Goal: Task Accomplishment & Management: Manage account settings

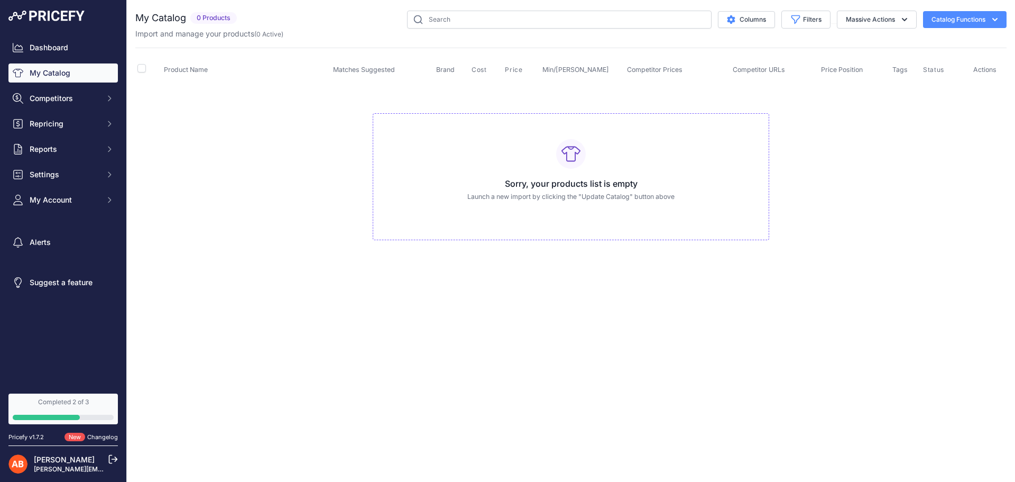
click at [497, 155] on div "Sorry, your products list is empty Launch a new import by clicking the "Update …" at bounding box center [571, 176] width 396 height 127
drag, startPoint x: 591, startPoint y: 166, endPoint x: 580, endPoint y: 169, distance: 10.8
click at [589, 166] on div "Sorry, your products list is empty Launch a new import by clicking the "Update …" at bounding box center [571, 176] width 396 height 127
click at [69, 71] on link "My Catalog" at bounding box center [62, 72] width 109 height 19
click at [981, 14] on button "Catalog Functions" at bounding box center [965, 19] width 84 height 17
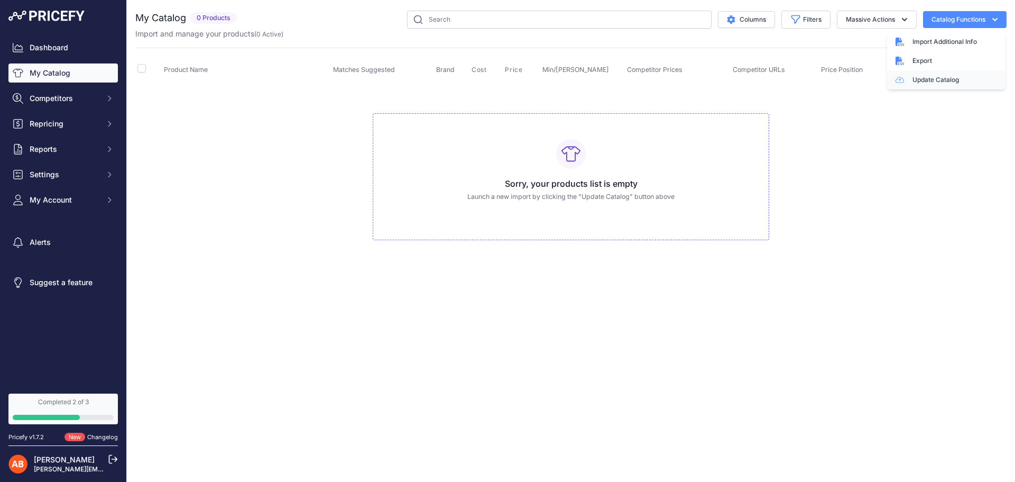
click at [939, 81] on link "Update Catalog" at bounding box center [946, 79] width 118 height 19
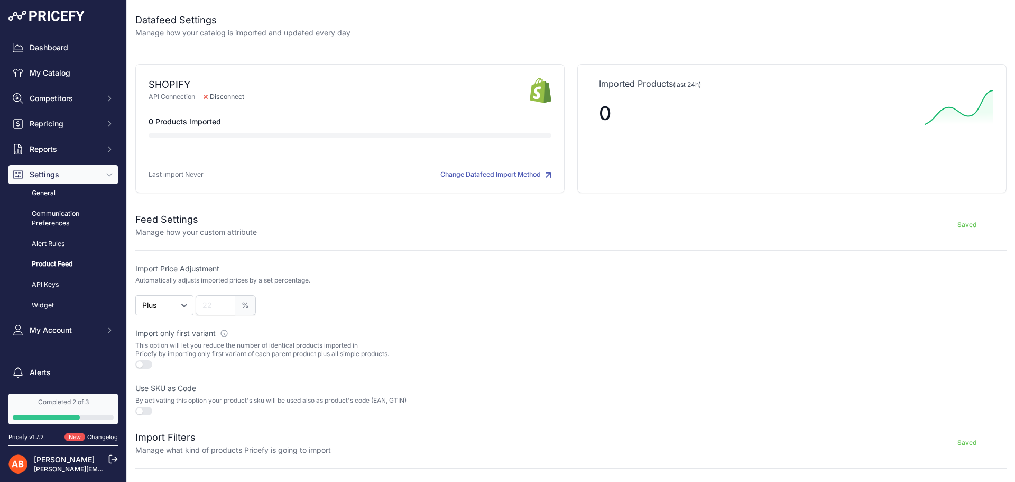
click at [142, 363] on button "button" at bounding box center [143, 364] width 17 height 8
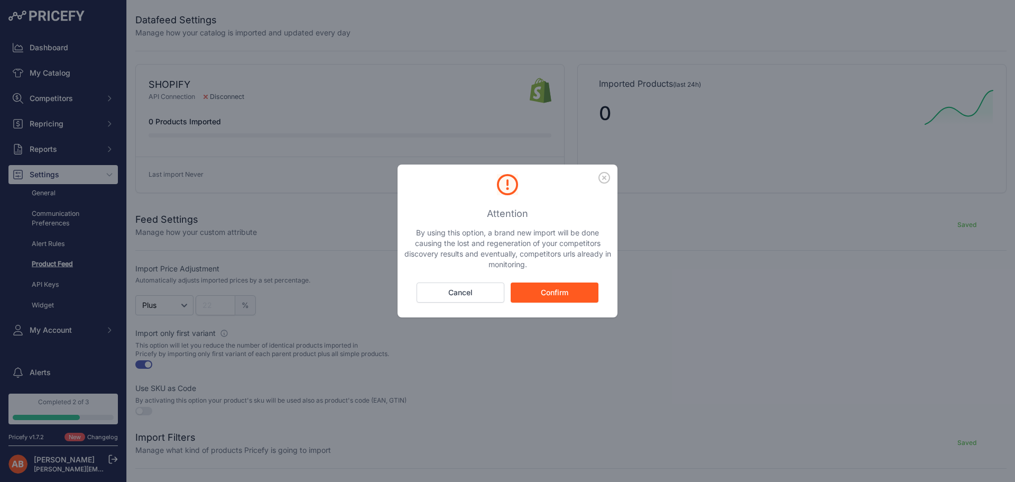
click at [457, 292] on button "Cancel" at bounding box center [460, 292] width 88 height 20
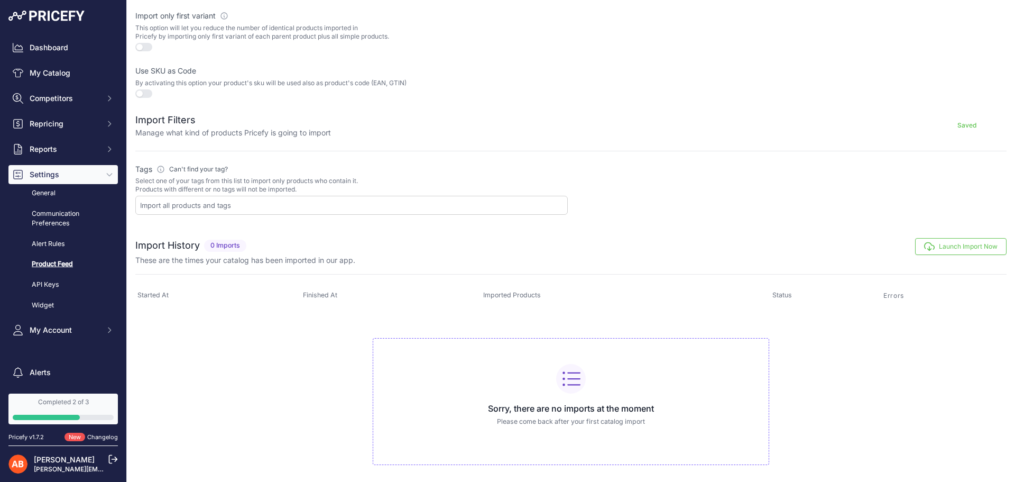
scroll to position [332, 0]
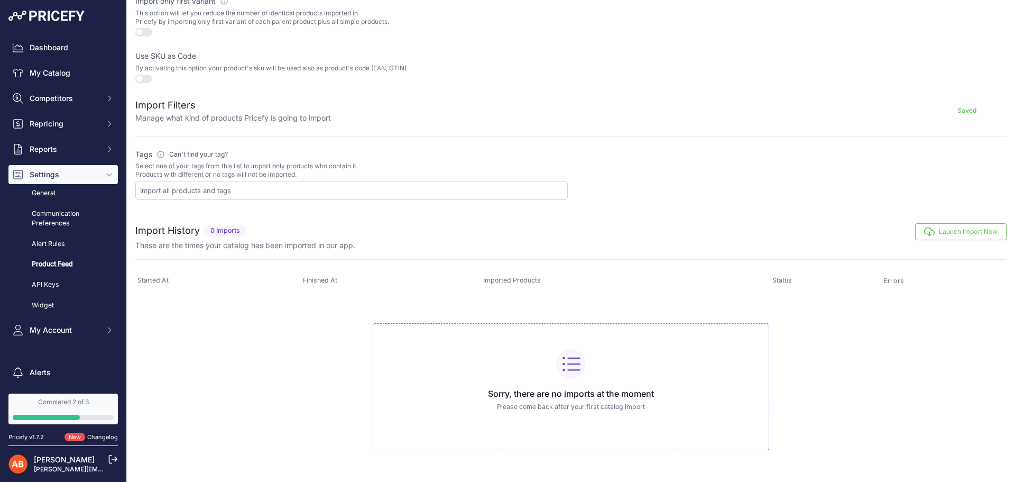
click at [933, 228] on button "Launch Import Now" at bounding box center [960, 231] width 91 height 17
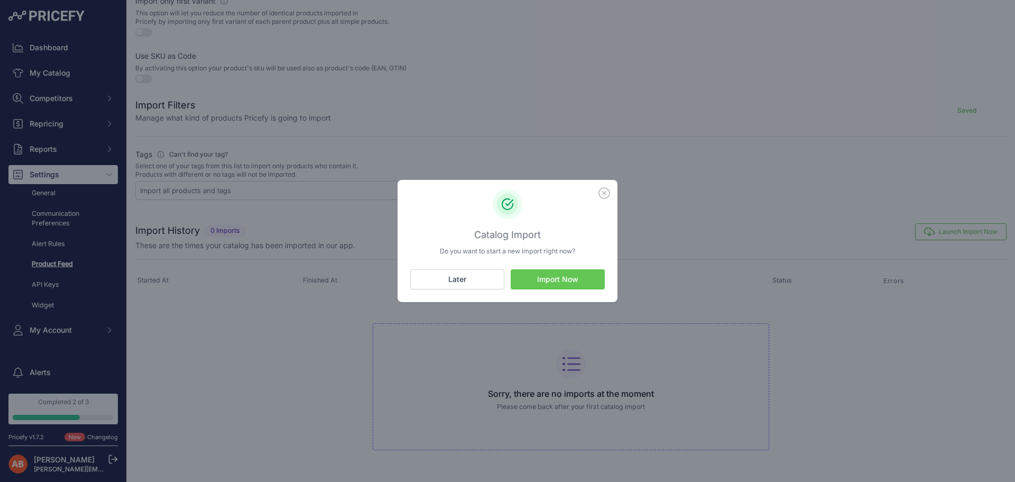
click at [577, 286] on button "Import Now" at bounding box center [558, 279] width 94 height 20
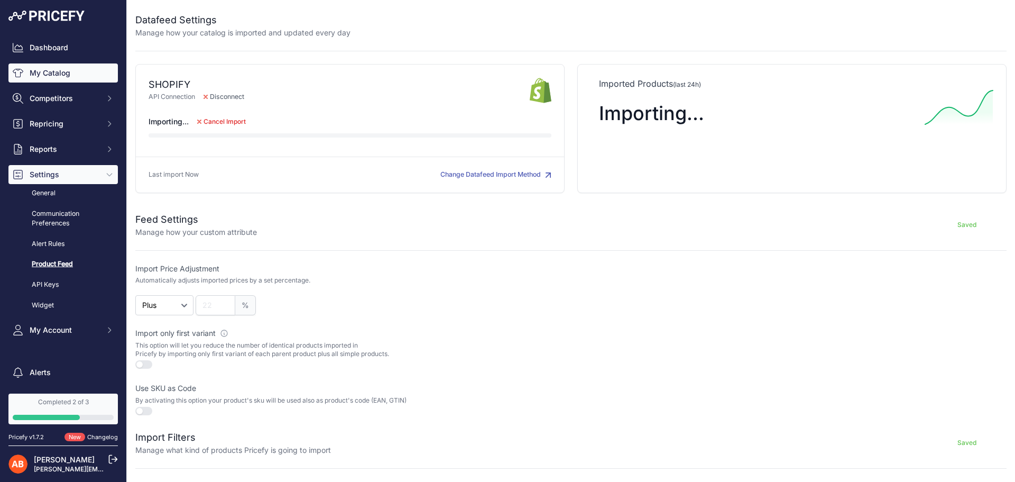
click at [58, 66] on link "My Catalog" at bounding box center [62, 72] width 109 height 19
click at [61, 73] on link "My Catalog" at bounding box center [62, 72] width 109 height 19
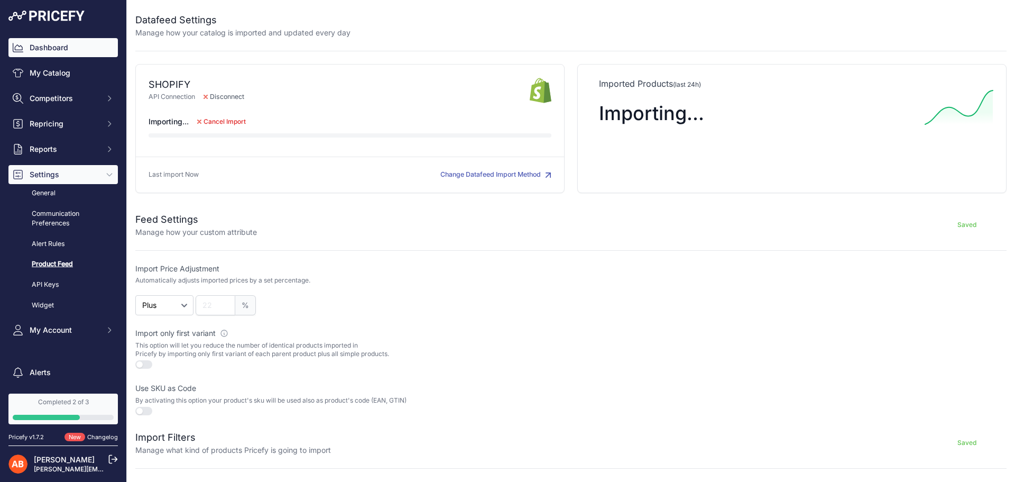
click at [53, 48] on link "Dashboard" at bounding box center [62, 47] width 109 height 19
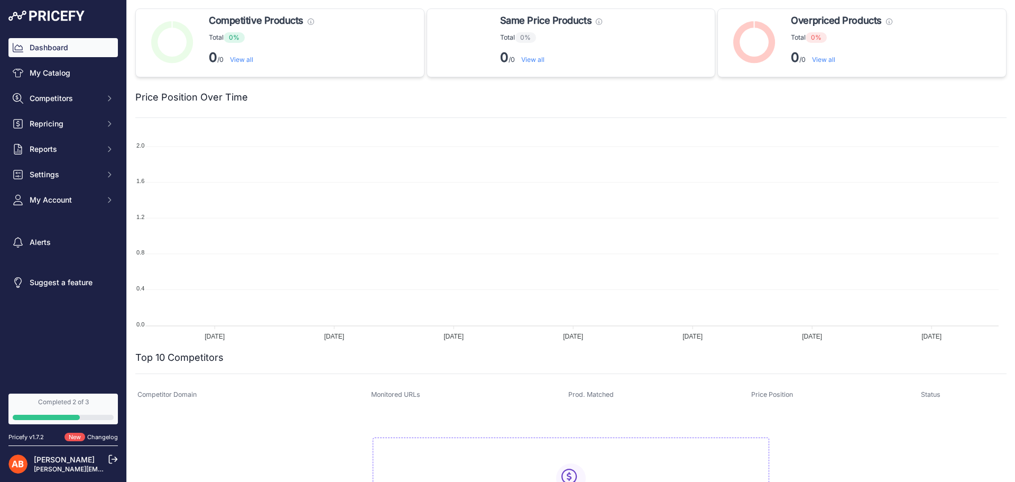
click at [53, 402] on div "Completed 2 of 3" at bounding box center [63, 401] width 101 height 8
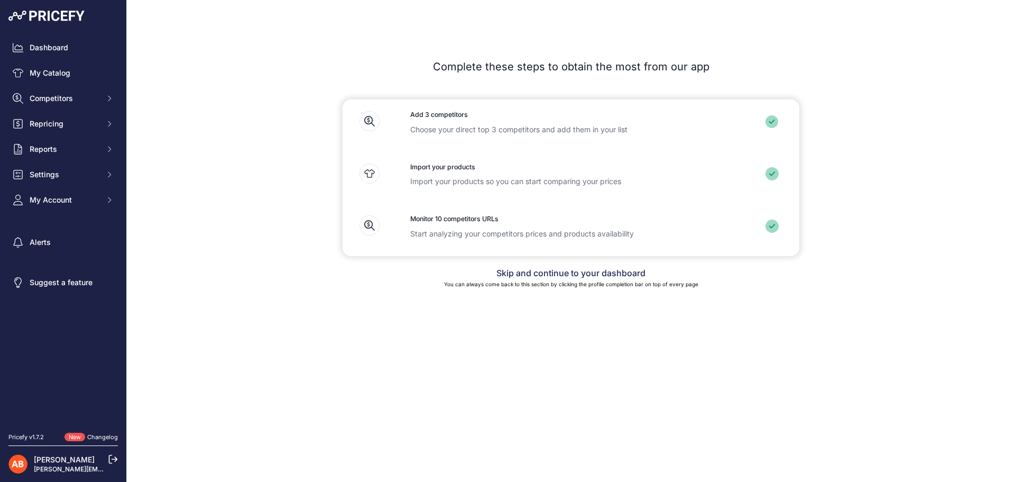
click at [549, 268] on link "Skip and continue to your dashboard" at bounding box center [570, 272] width 149 height 11
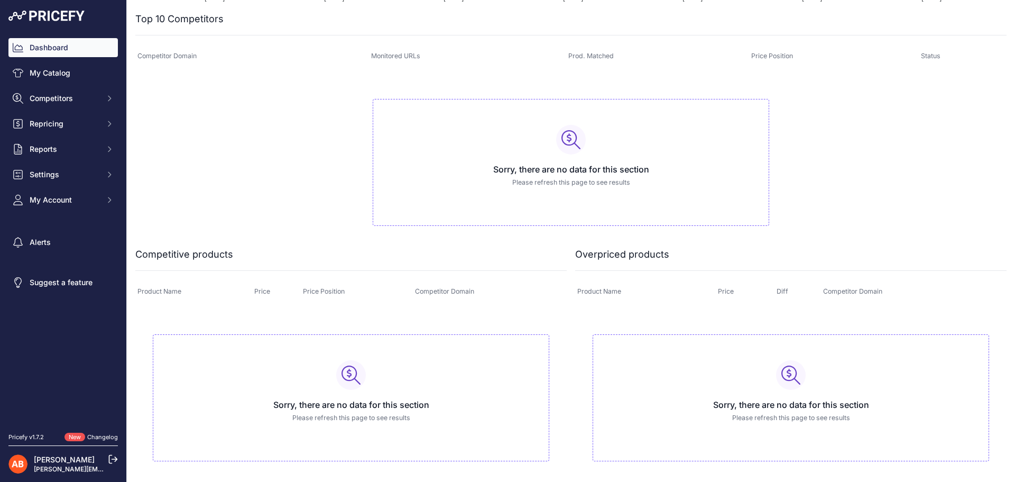
scroll to position [339, 0]
click at [61, 102] on span "Competitors" at bounding box center [64, 98] width 69 height 11
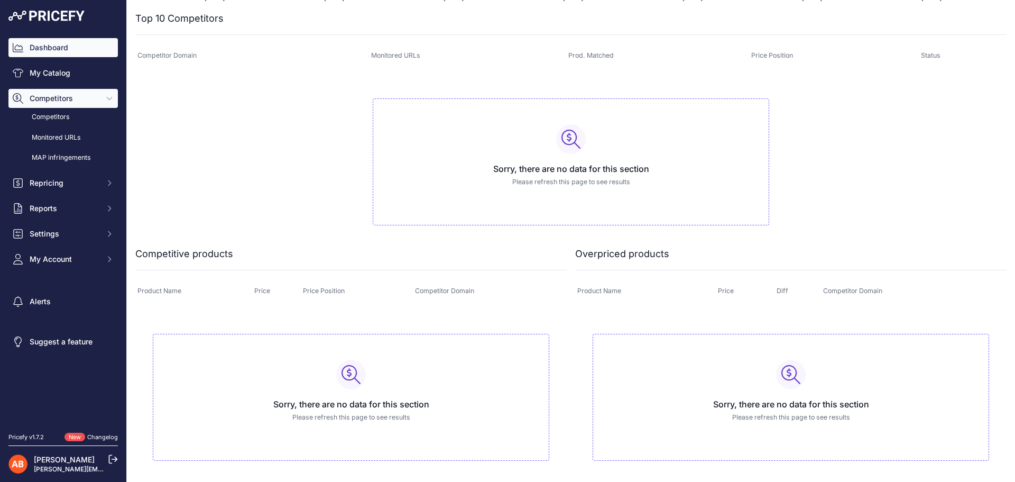
click at [55, 99] on span "Competitors" at bounding box center [64, 98] width 69 height 11
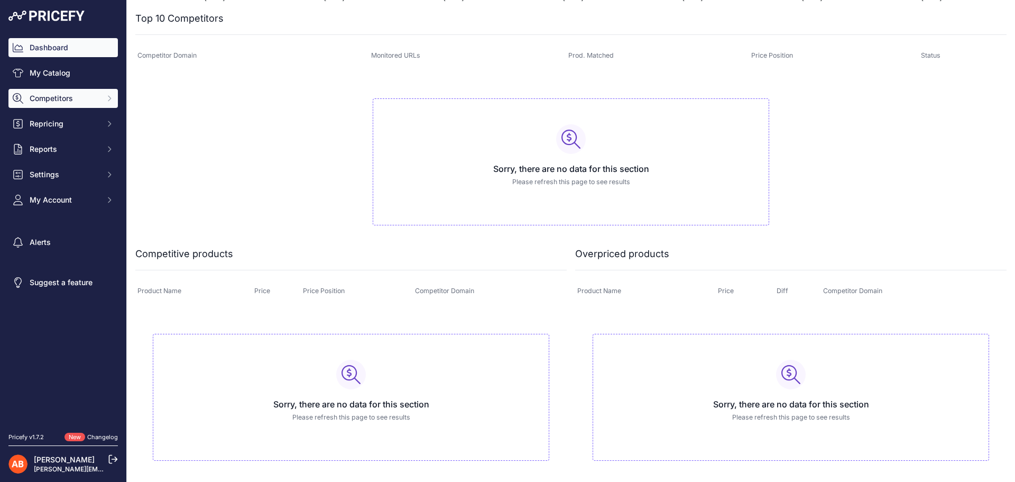
click at [55, 99] on span "Competitors" at bounding box center [64, 98] width 69 height 11
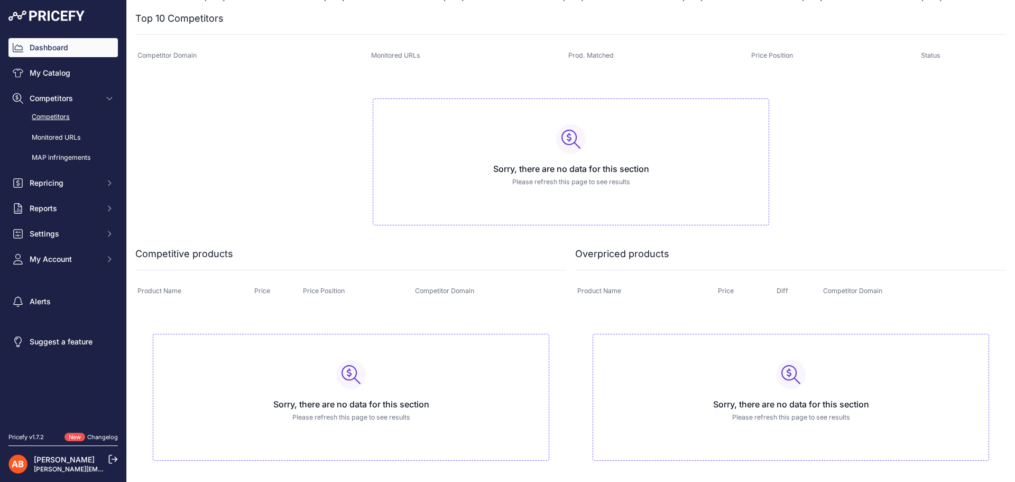
click at [64, 113] on link "Competitors" at bounding box center [62, 117] width 109 height 18
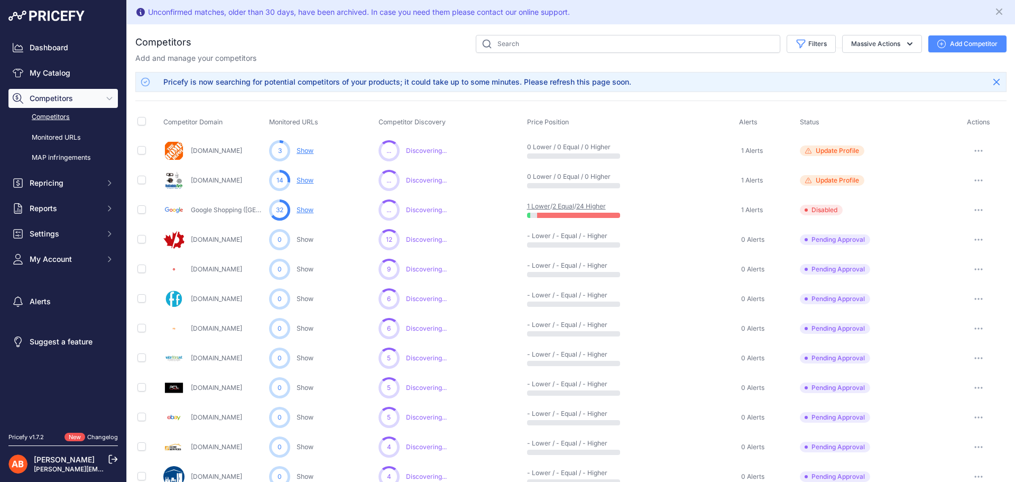
click at [309, 210] on link "Show" at bounding box center [305, 210] width 17 height 8
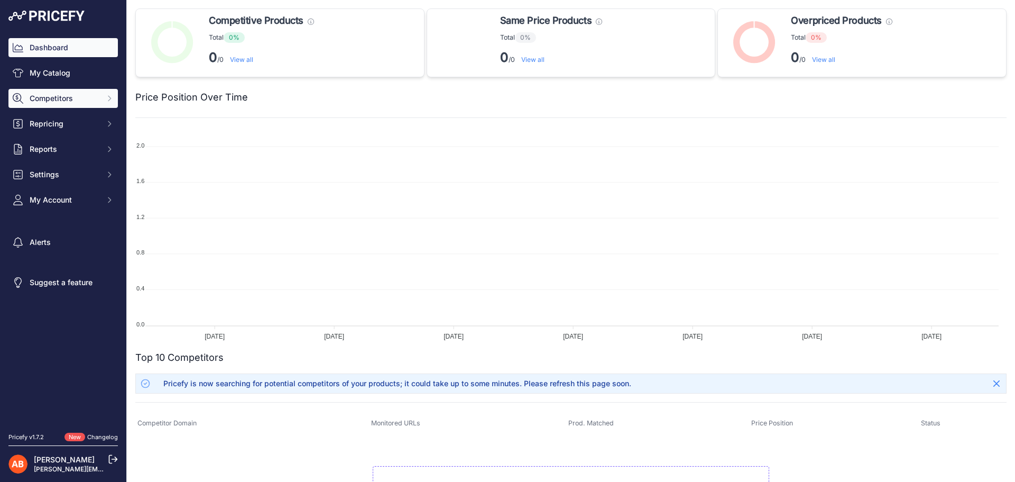
click at [50, 99] on span "Competitors" at bounding box center [64, 98] width 69 height 11
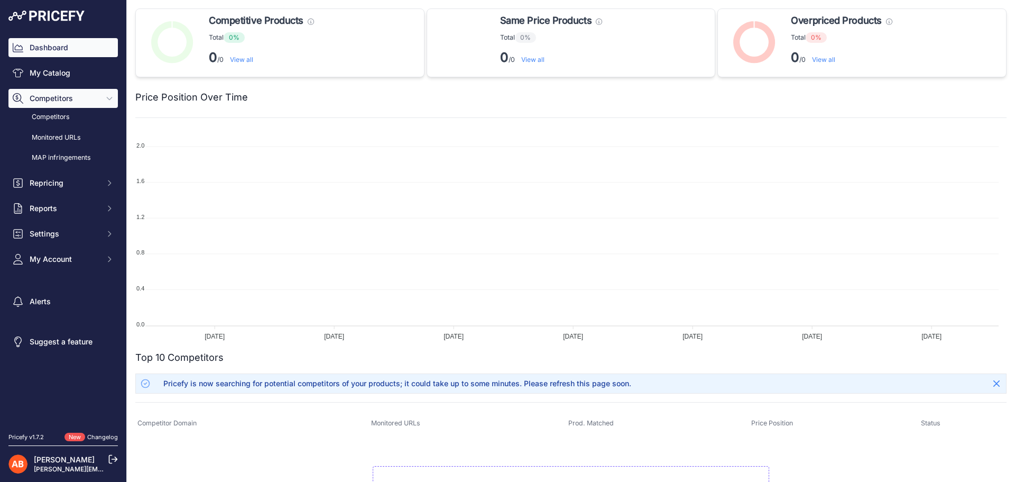
click at [55, 99] on span "Competitors" at bounding box center [64, 98] width 69 height 11
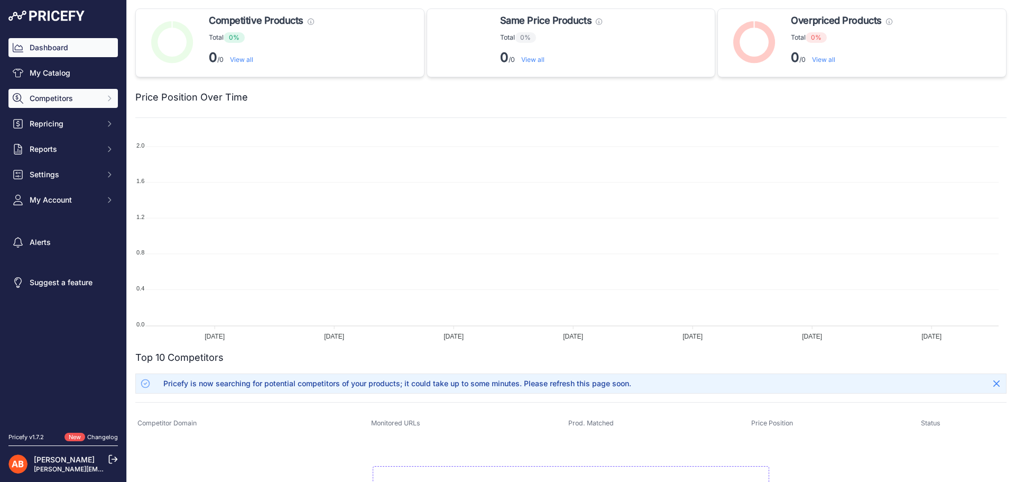
click at [58, 99] on span "Competitors" at bounding box center [64, 98] width 69 height 11
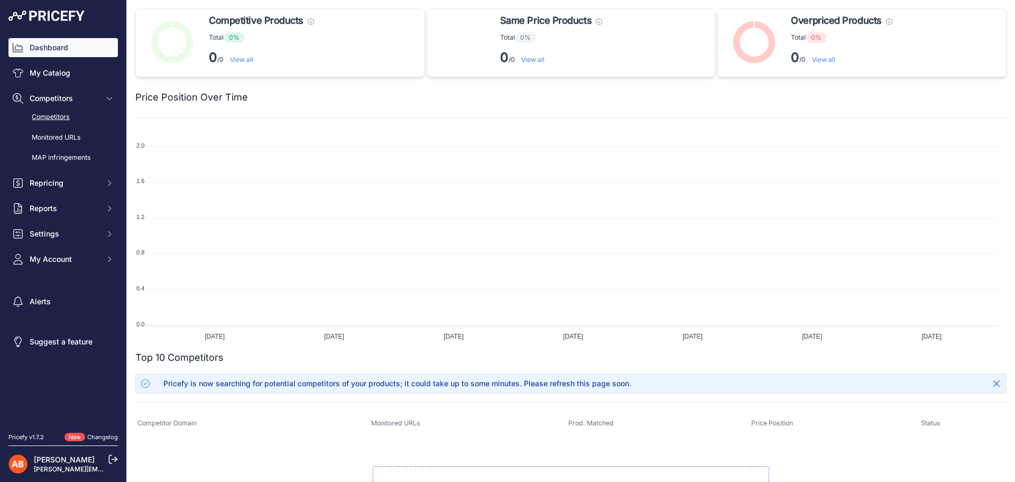
click at [57, 119] on link "Competitors" at bounding box center [62, 117] width 109 height 18
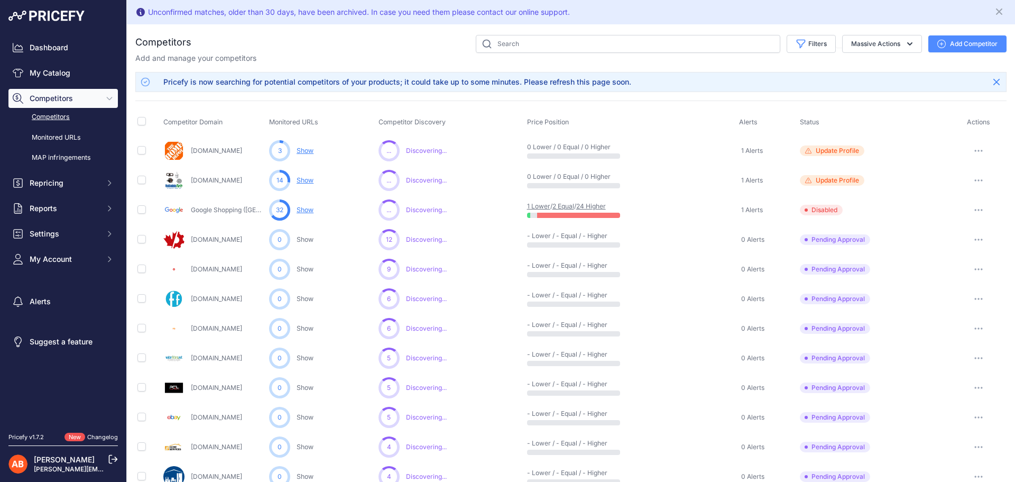
click at [972, 147] on button "button" at bounding box center [978, 150] width 21 height 15
click at [941, 187] on button "Disable" at bounding box center [960, 189] width 88 height 17
click at [975, 150] on button "button" at bounding box center [978, 150] width 21 height 15
drag, startPoint x: 246, startPoint y: 267, endPoint x: 189, endPoint y: 268, distance: 57.6
click at [189, 268] on div "Xpartsupply.net" at bounding box center [213, 268] width 101 height 21
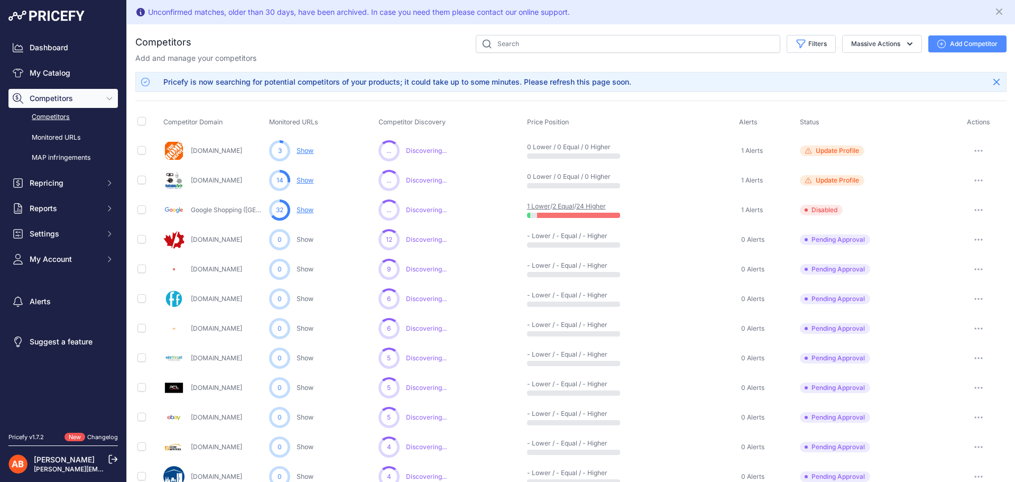
copy link "Xpartsupply.net"
click at [137, 147] on td at bounding box center [148, 151] width 26 height 30
click at [140, 149] on input "checkbox" at bounding box center [141, 150] width 8 height 8
checkbox input "true"
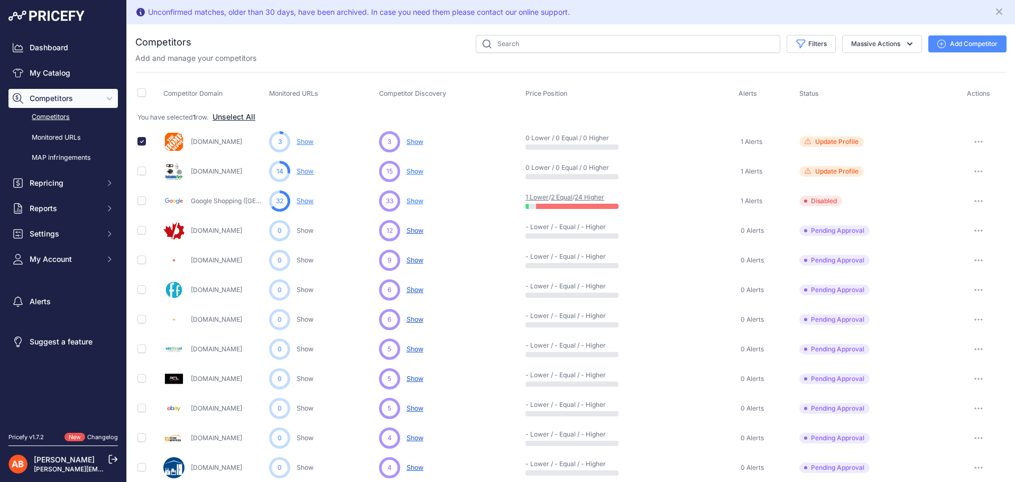
click at [237, 115] on button "Unselect All" at bounding box center [233, 117] width 43 height 11
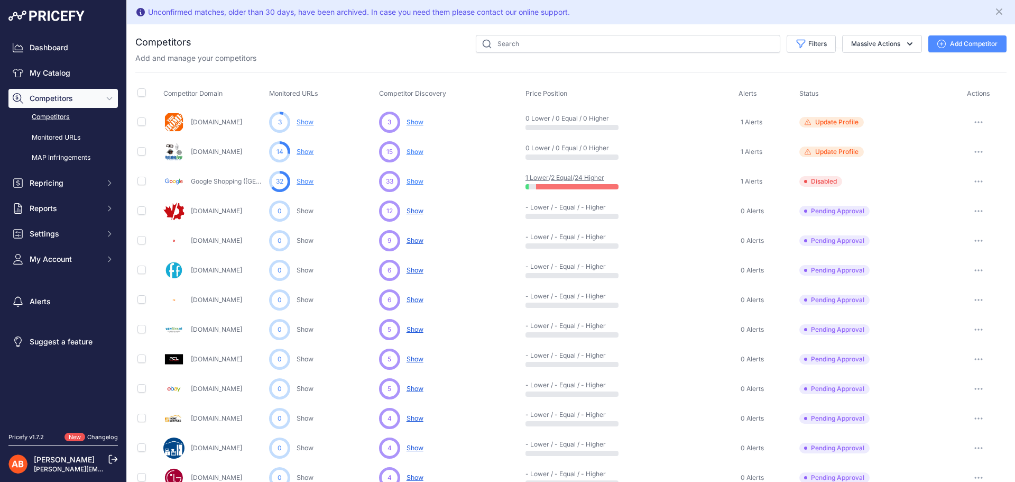
click at [0, 0] on div "Please add a product’s URL for this competitor to complete the correspondent sc…" at bounding box center [0, 0] width 0 height 0
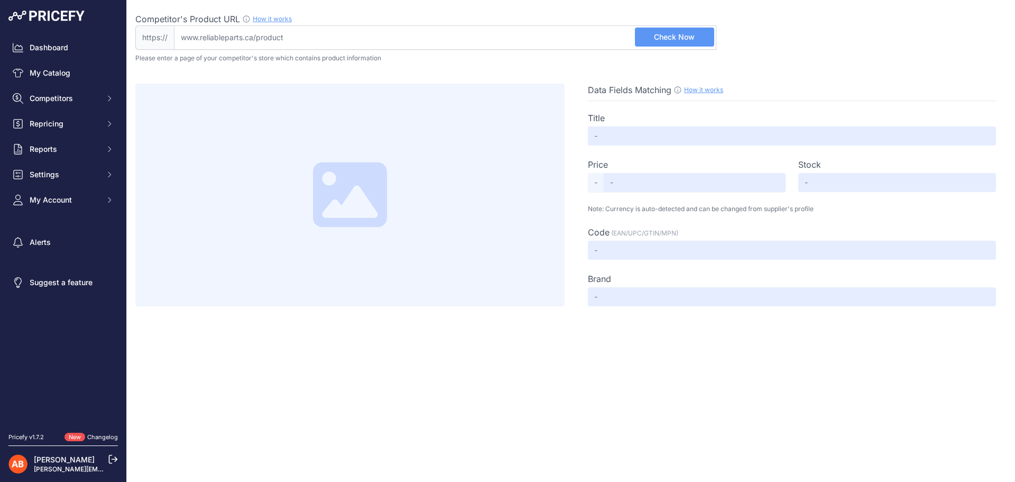
click at [295, 35] on input "Competitor's Product URL How it works In order to create your competitor's extr…" at bounding box center [445, 37] width 542 height 24
drag, startPoint x: 295, startPoint y: 35, endPoint x: 255, endPoint y: 39, distance: 40.9
click at [255, 39] on input "Competitor's Product URL How it works In order to create your competitor's extr…" at bounding box center [445, 37] width 542 height 24
drag, startPoint x: 254, startPoint y: 39, endPoint x: 279, endPoint y: 38, distance: 24.3
click at [279, 38] on input "Competitor's Product URL How it works In order to create your competitor's extr…" at bounding box center [445, 37] width 542 height 24
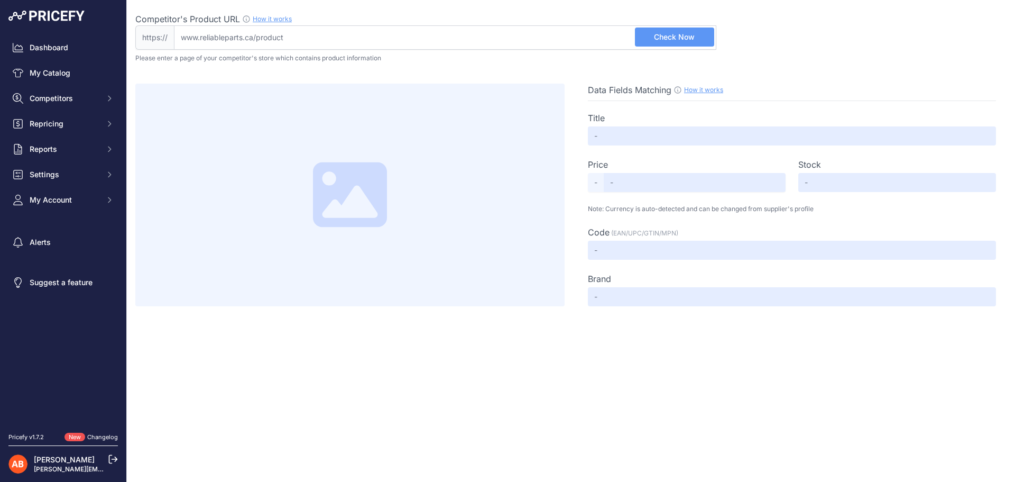
click at [363, 44] on input "Competitor's Product URL How it works In order to create your competitor's extr…" at bounding box center [445, 37] width 542 height 24
paste input "[URL][DOMAIN_NAME]"
click at [670, 39] on span "Check Now" at bounding box center [674, 37] width 41 height 11
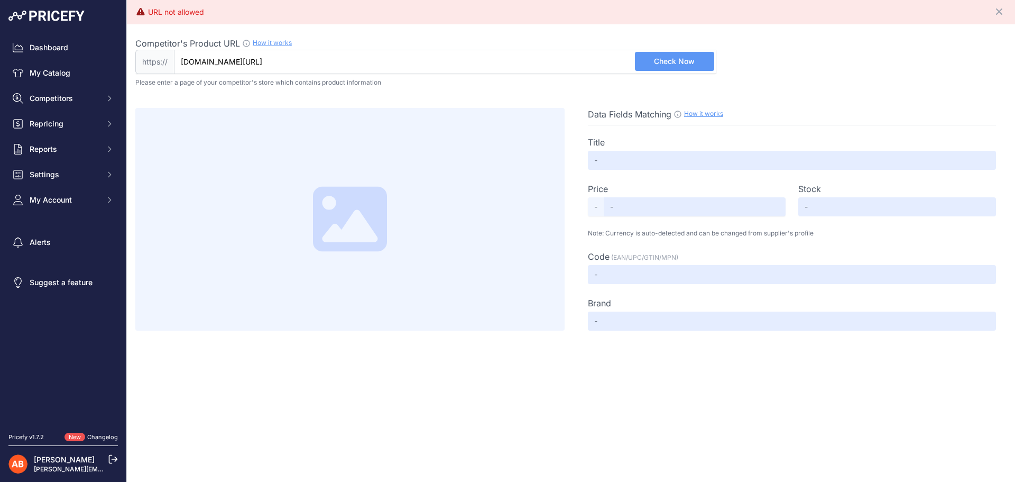
click at [313, 68] on input "[DOMAIN_NAME][URL]" at bounding box center [445, 62] width 542 height 24
type input "[DOMAIN_NAME]"
click at [53, 96] on span "Competitors" at bounding box center [64, 98] width 69 height 11
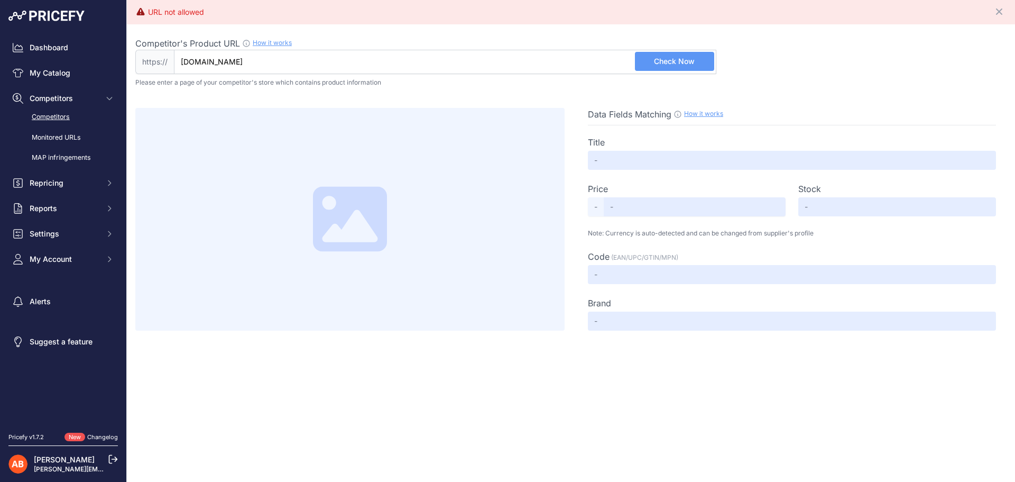
click at [60, 119] on link "Competitors" at bounding box center [62, 117] width 109 height 18
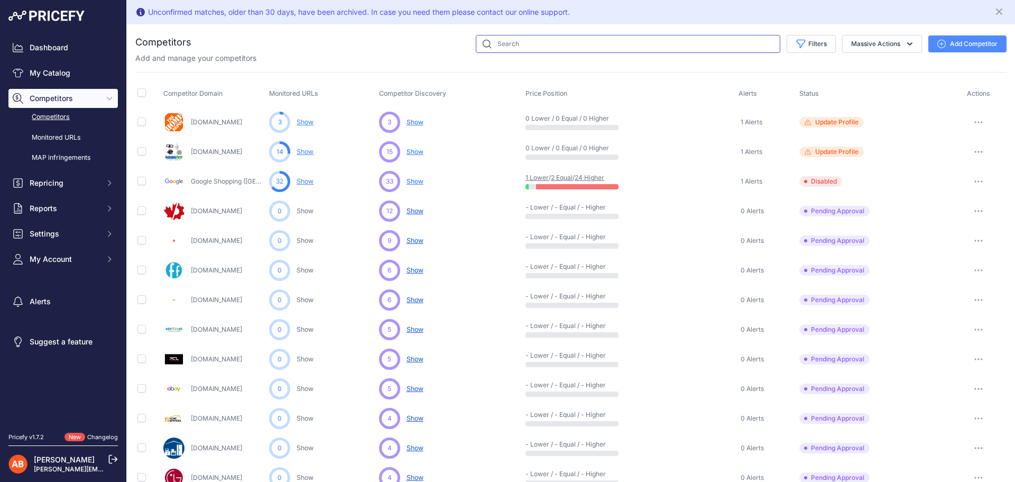
click at [524, 47] on input "text" at bounding box center [628, 44] width 304 height 18
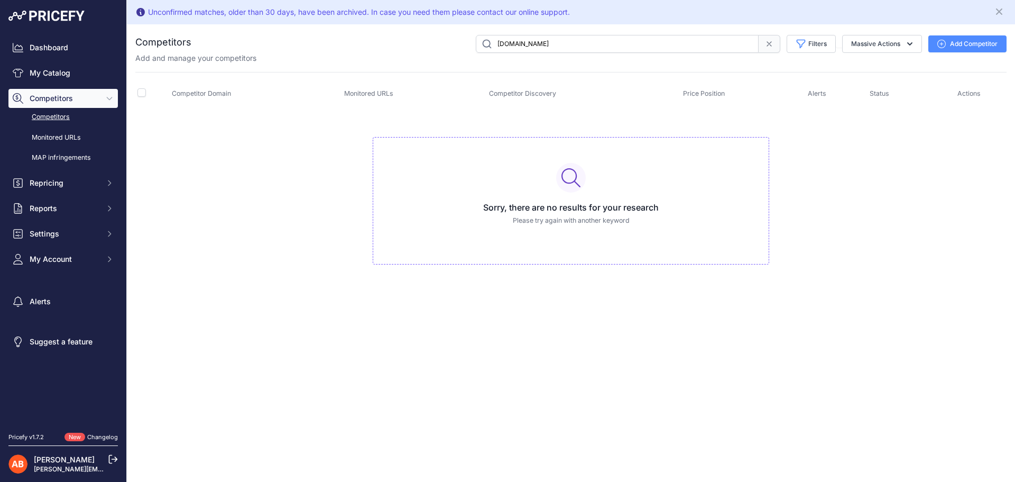
click at [537, 41] on input "[DOMAIN_NAME]" at bounding box center [617, 44] width 283 height 18
paste input "[URL][DOMAIN_NAME]"
type input "[URL][DOMAIN_NAME]"
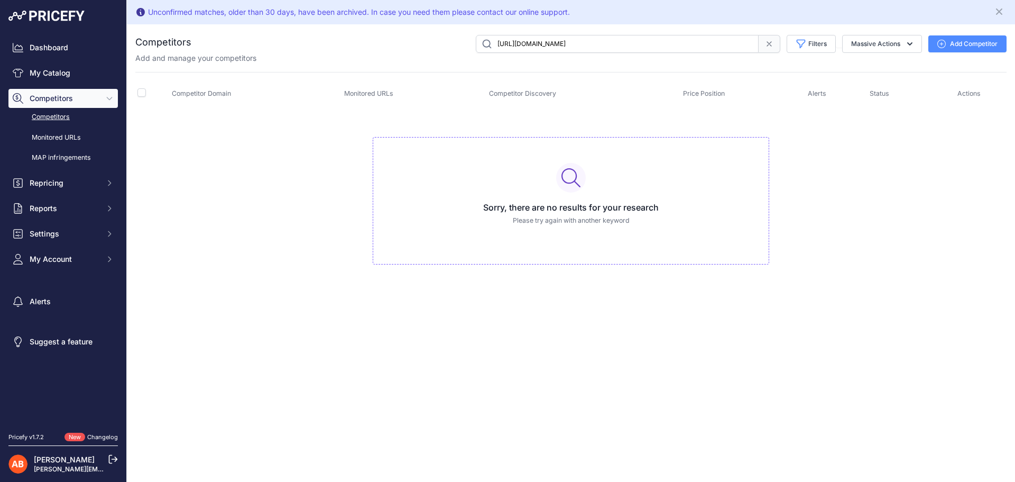
click at [950, 41] on button "Add Competitor" at bounding box center [967, 43] width 78 height 17
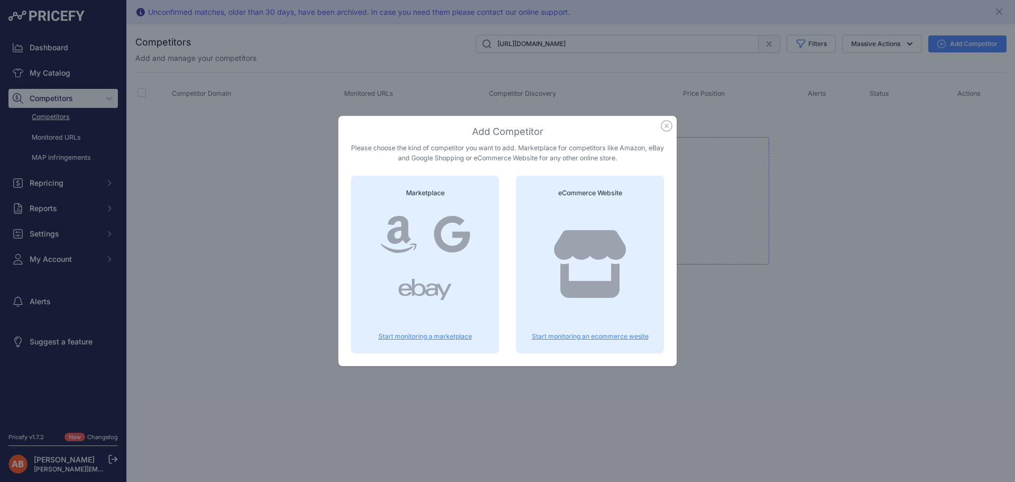
click at [563, 247] on icon at bounding box center [590, 264] width 72 height 68
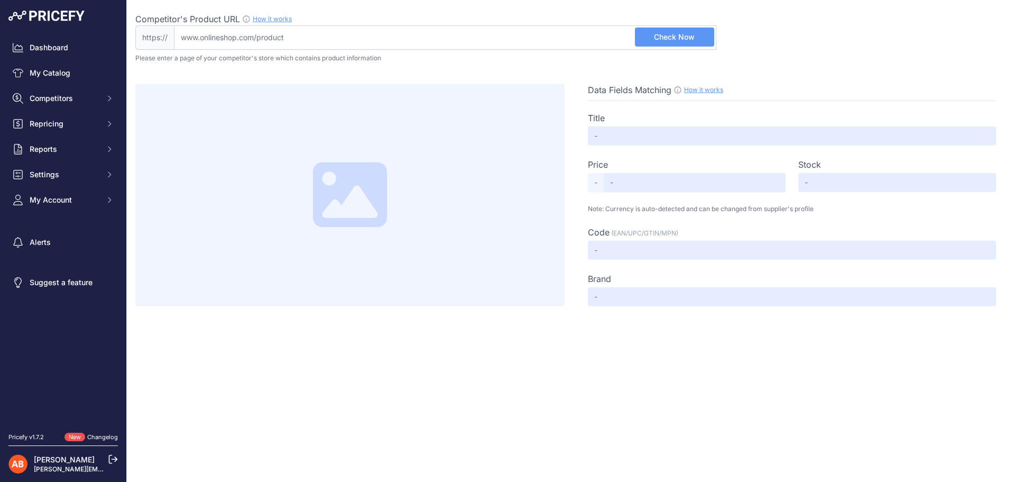
click at [265, 27] on input "Competitor's Product URL How it works In order to create your competitor's extr…" at bounding box center [445, 37] width 542 height 24
paste input "https://partsnet.ca/"
type input "partsnet.ca/"
click at [665, 36] on span "Check Now" at bounding box center [674, 37] width 41 height 11
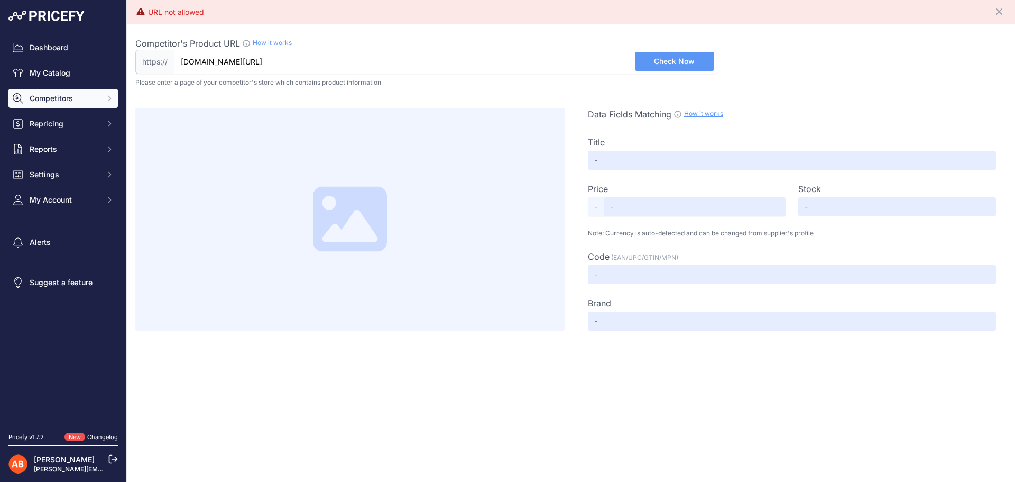
click at [55, 102] on span "Competitors" at bounding box center [64, 98] width 69 height 11
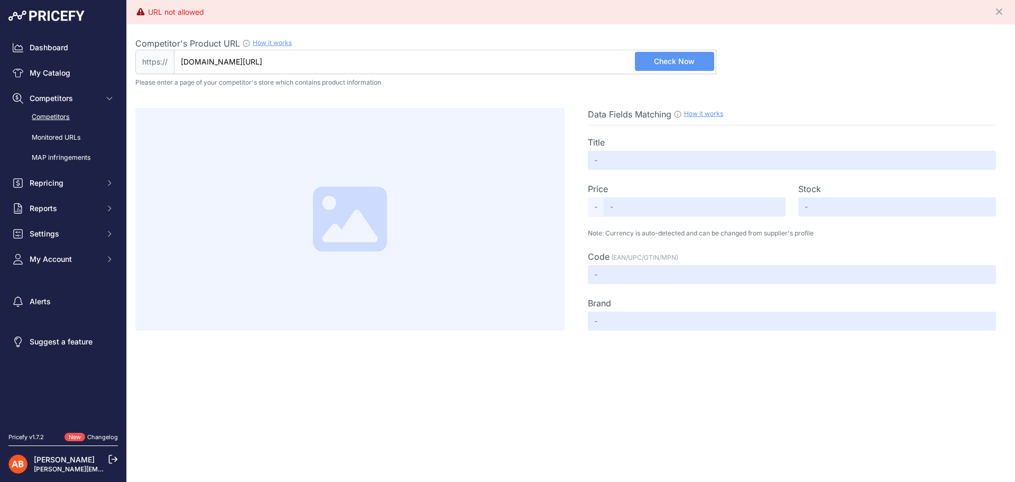
click at [65, 113] on link "Competitors" at bounding box center [62, 117] width 109 height 18
click at [63, 117] on link "Competitors" at bounding box center [62, 117] width 109 height 18
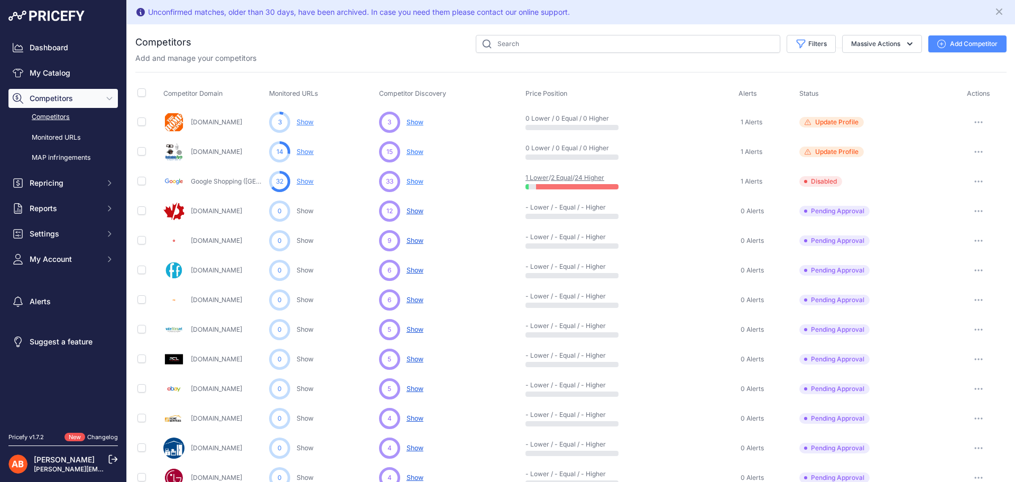
click at [412, 154] on span "Show" at bounding box center [414, 151] width 17 height 8
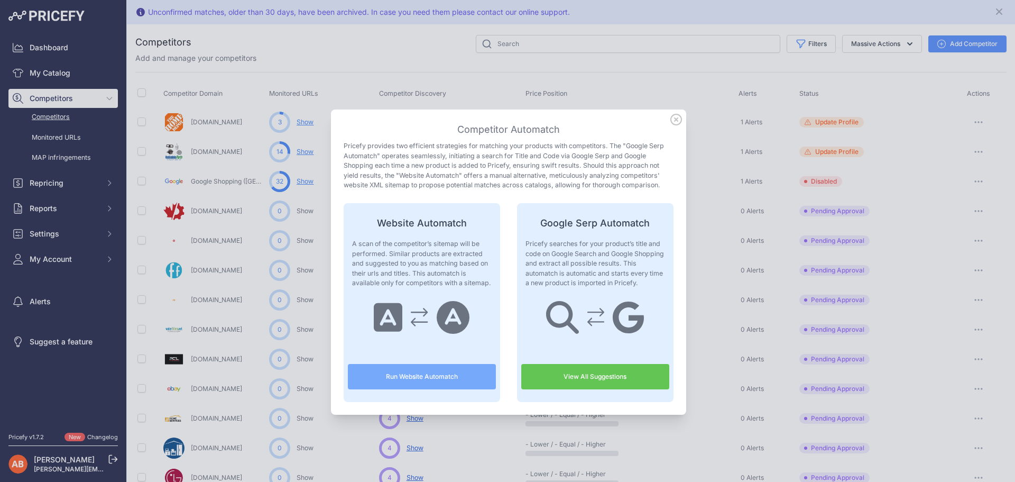
click at [415, 374] on button "Run Website Automatch" at bounding box center [422, 376] width 148 height 25
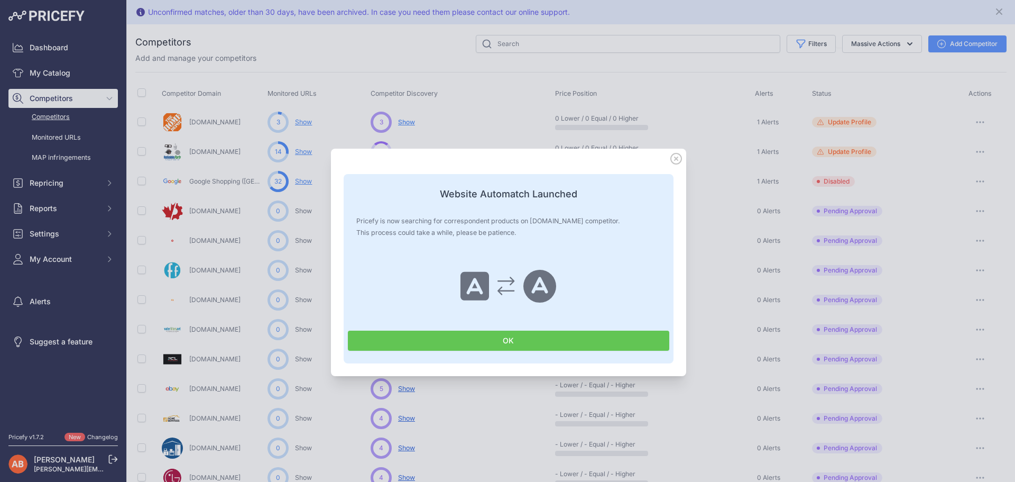
click at [504, 341] on button "OK" at bounding box center [508, 340] width 321 height 20
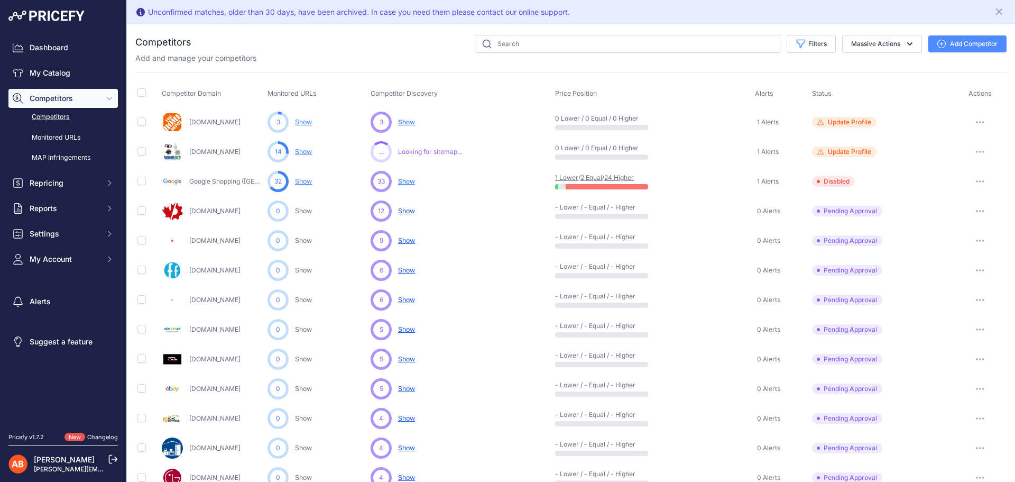
click at [602, 186] on div at bounding box center [607, 186] width 82 height 5
drag, startPoint x: 294, startPoint y: 188, endPoint x: 298, endPoint y: 182, distance: 6.6
click at [295, 187] on div "32 Show You are not monitoring any URL of this competitor yet" at bounding box center [316, 181] width 99 height 21
click at [300, 182] on link "Show" at bounding box center [303, 181] width 17 height 8
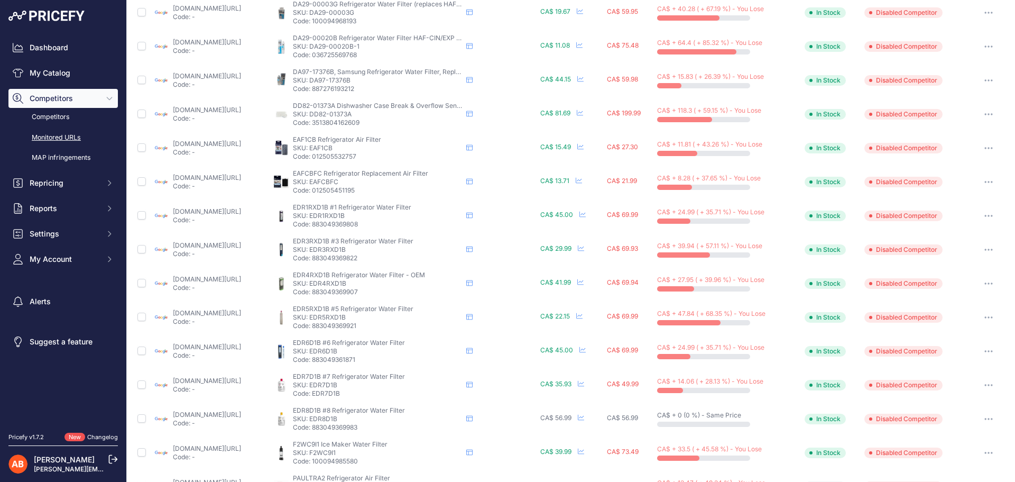
scroll to position [383, 0]
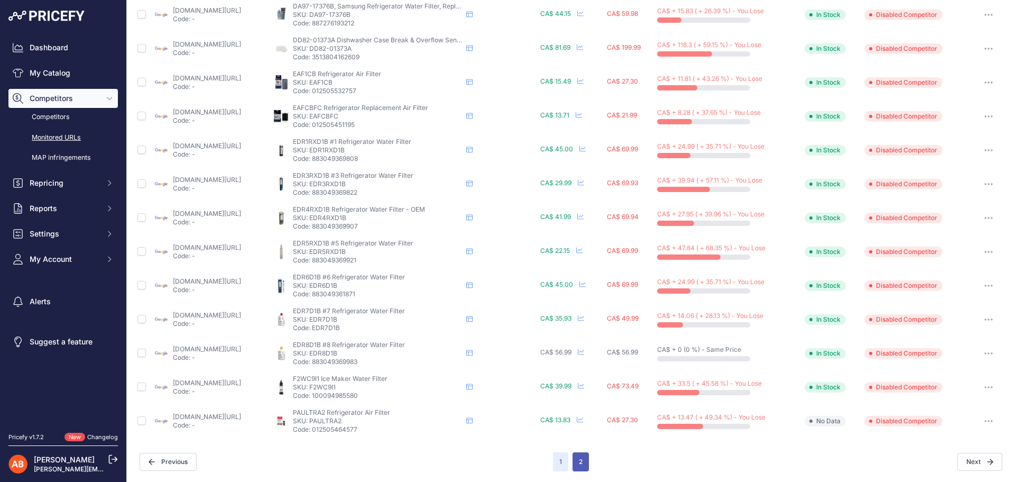
click at [578, 461] on button "2" at bounding box center [580, 461] width 16 height 19
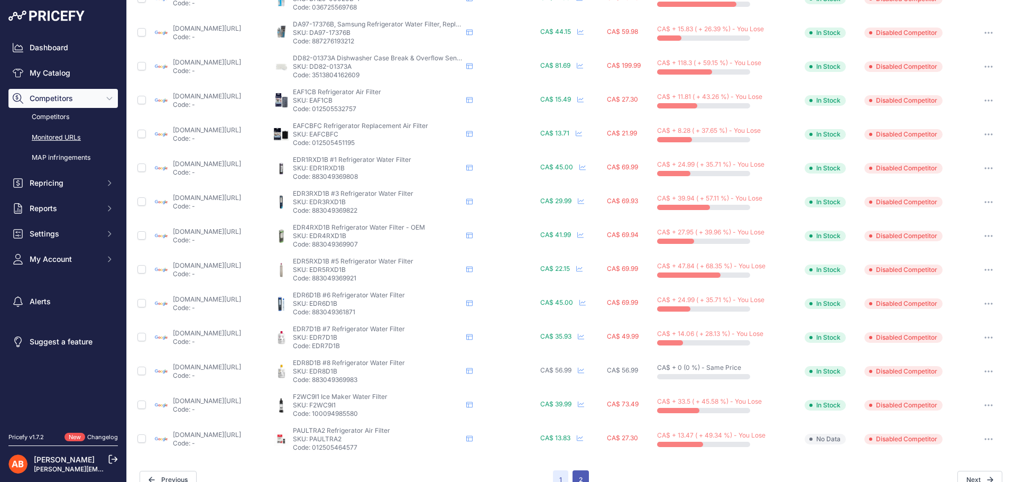
scroll to position [401, 0]
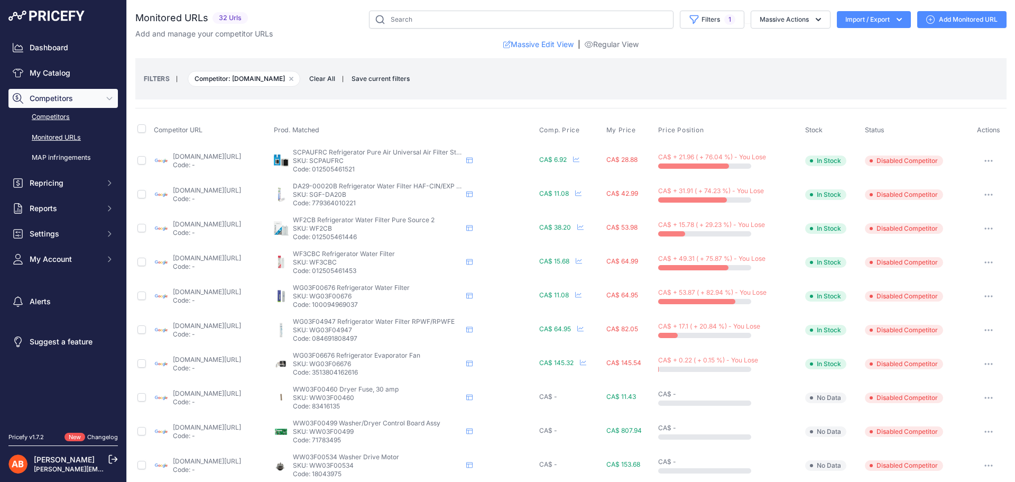
click at [63, 116] on link "Competitors" at bounding box center [62, 117] width 109 height 18
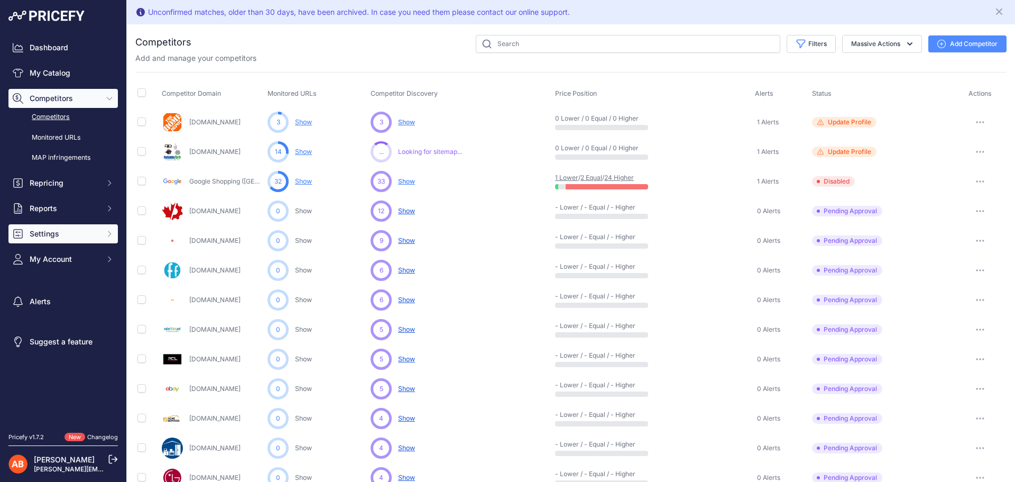
click at [76, 237] on span "Settings" at bounding box center [64, 233] width 69 height 11
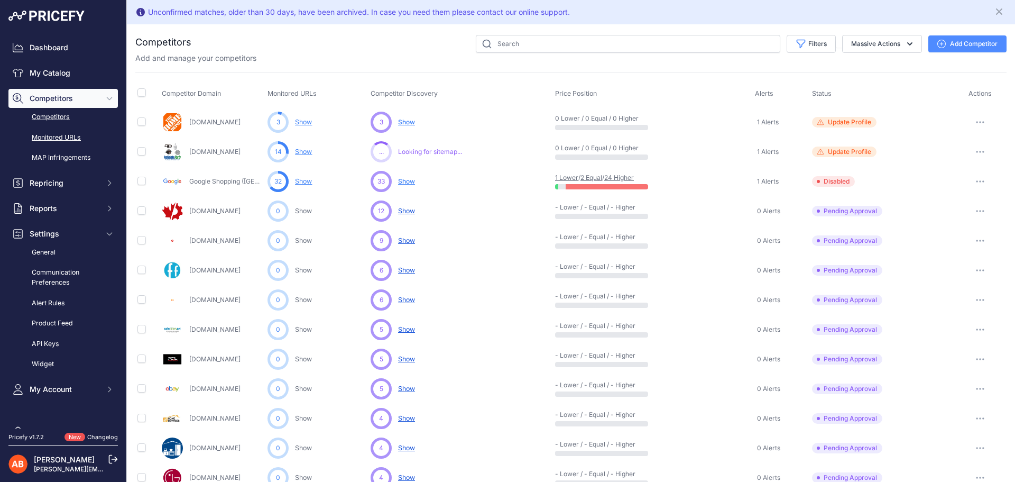
click at [69, 142] on link "Monitored URLs" at bounding box center [62, 137] width 109 height 18
click at [69, 136] on link "Monitored URLs" at bounding box center [62, 137] width 109 height 18
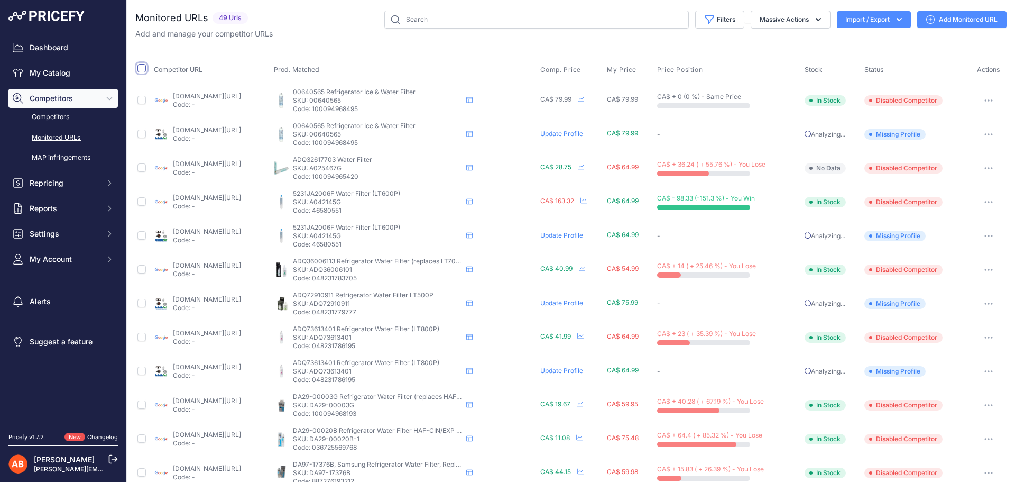
click at [142, 67] on input "checkbox" at bounding box center [141, 68] width 8 height 8
checkbox input "true"
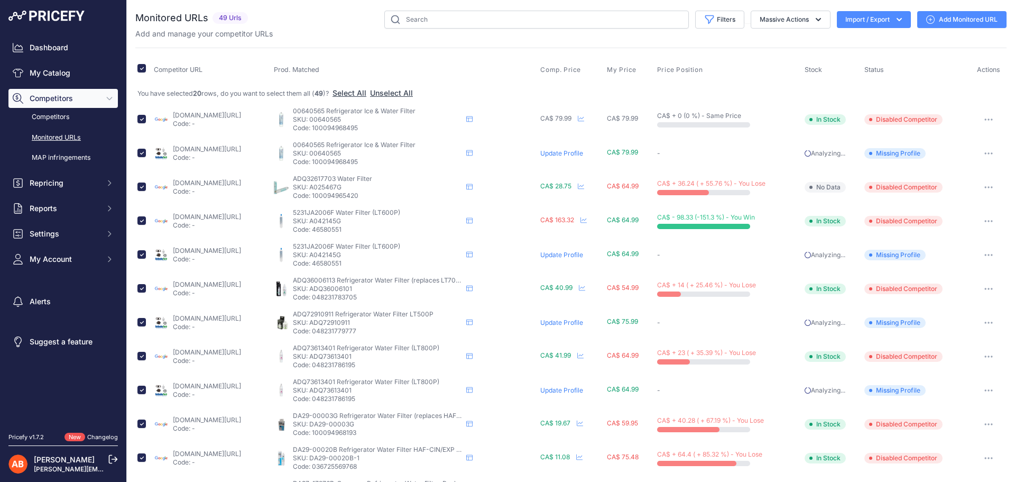
click at [303, 25] on div "Filters Saved Filters Set None Competitors Cheaper Than Me Competitors Products…" at bounding box center [629, 20] width 754 height 18
click at [54, 182] on span "Repricing" at bounding box center [64, 183] width 69 height 11
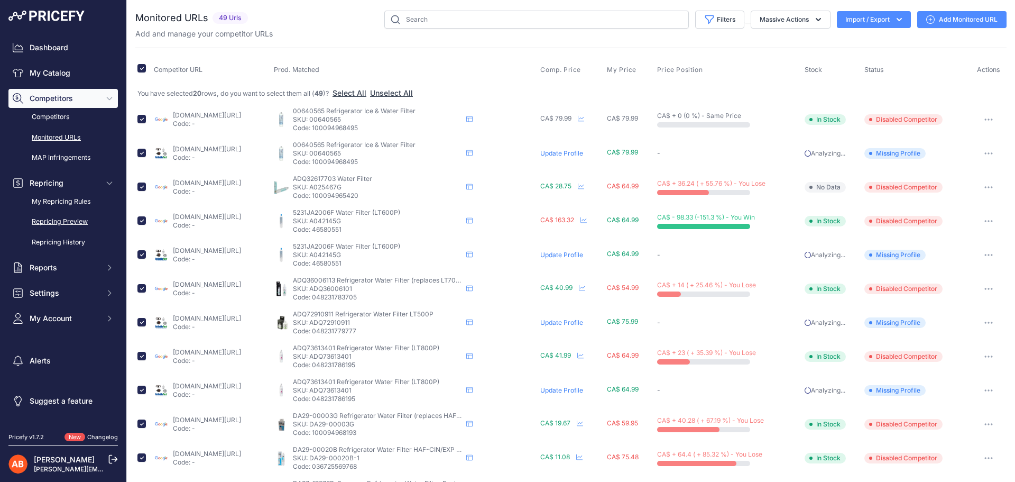
click at [78, 221] on link "Repricing Preview" at bounding box center [62, 221] width 109 height 18
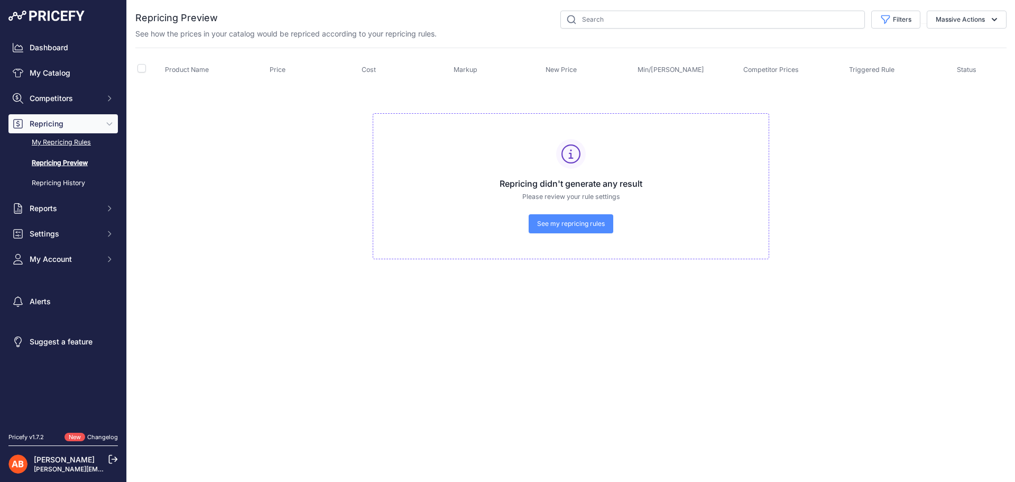
click at [52, 141] on link "My Repricing Rules" at bounding box center [62, 142] width 109 height 18
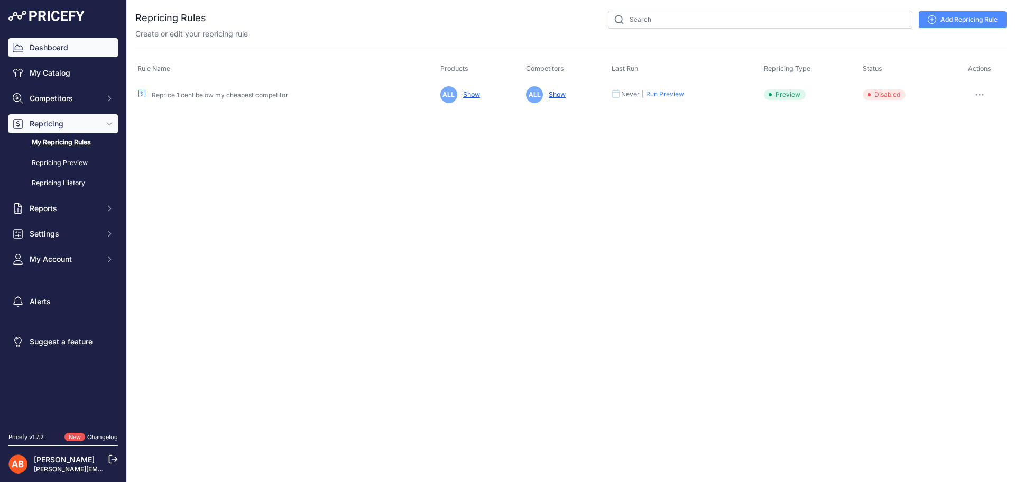
click at [63, 51] on link "Dashboard" at bounding box center [62, 47] width 109 height 19
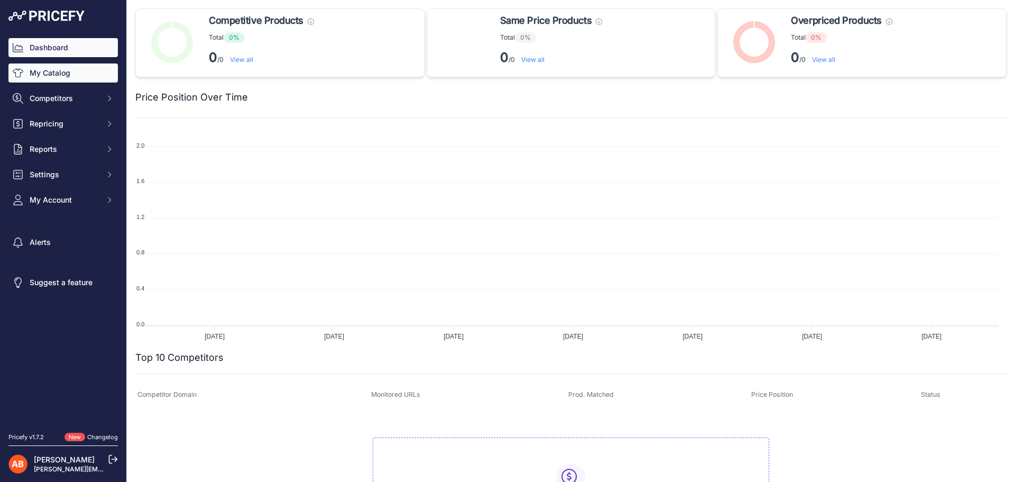
click at [49, 77] on link "My Catalog" at bounding box center [62, 72] width 109 height 19
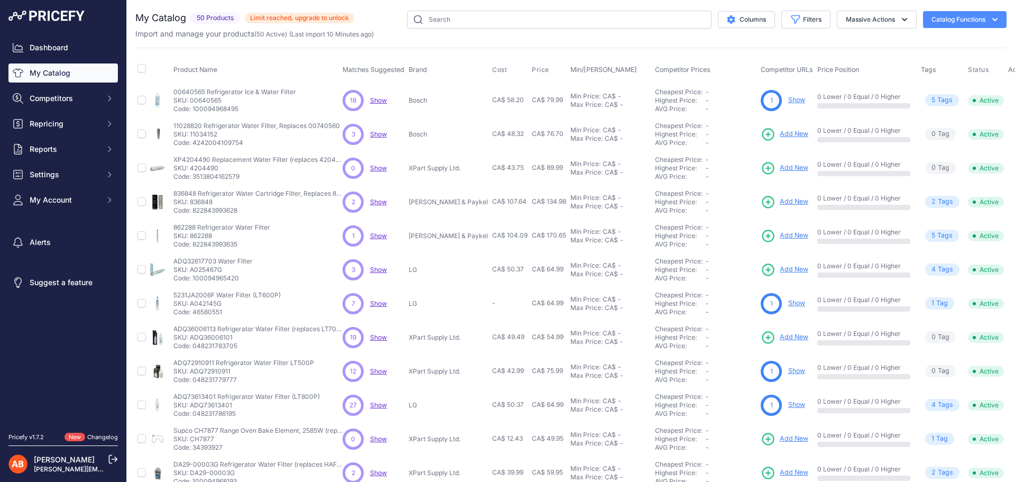
click at [386, 95] on div "18 18 Show Discovering..." at bounding box center [373, 100] width 62 height 21
click at [382, 99] on span "Show" at bounding box center [378, 100] width 17 height 8
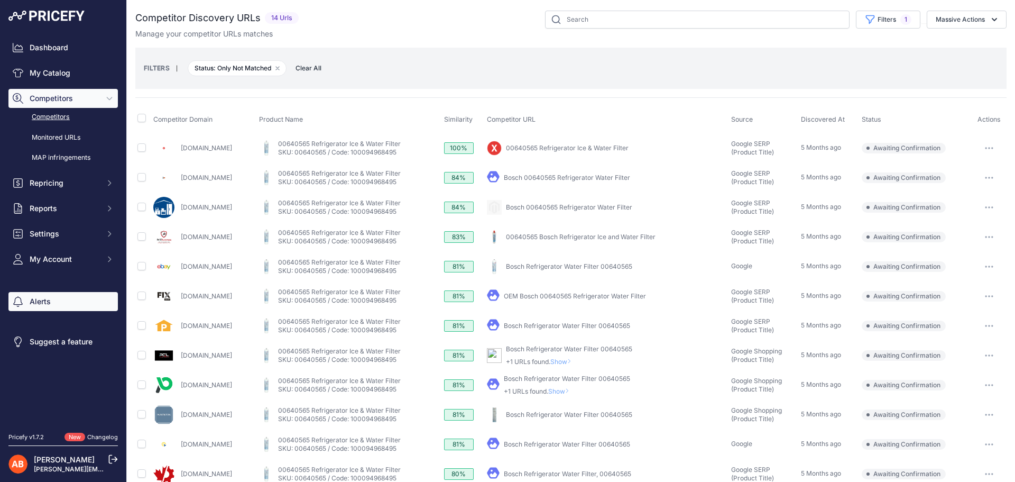
click at [34, 297] on link "Alerts" at bounding box center [62, 301] width 109 height 19
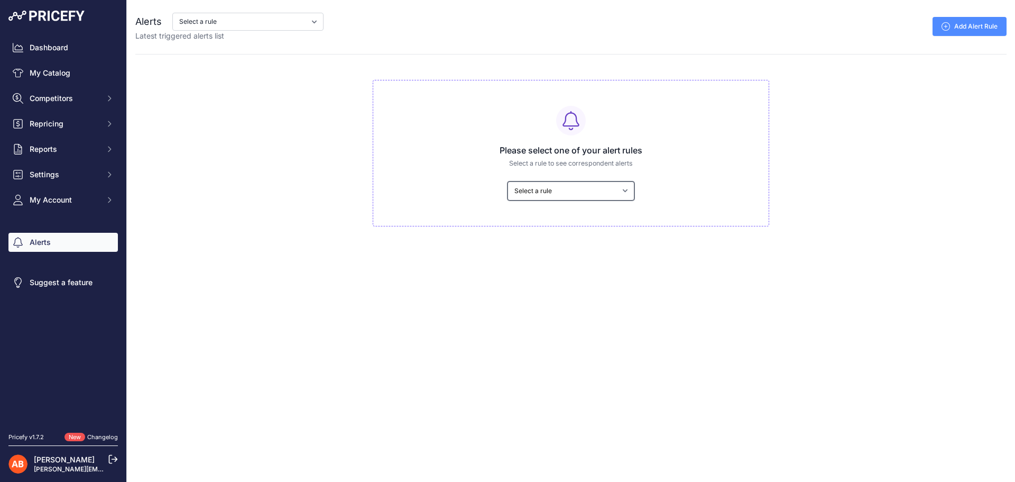
click at [576, 186] on select "Select a rule My competitors are 5% cheaper than me" at bounding box center [570, 190] width 127 height 19
select select "5996"
click at [507, 181] on select "Select a rule My competitors are 5% cheaper than me" at bounding box center [570, 190] width 127 height 19
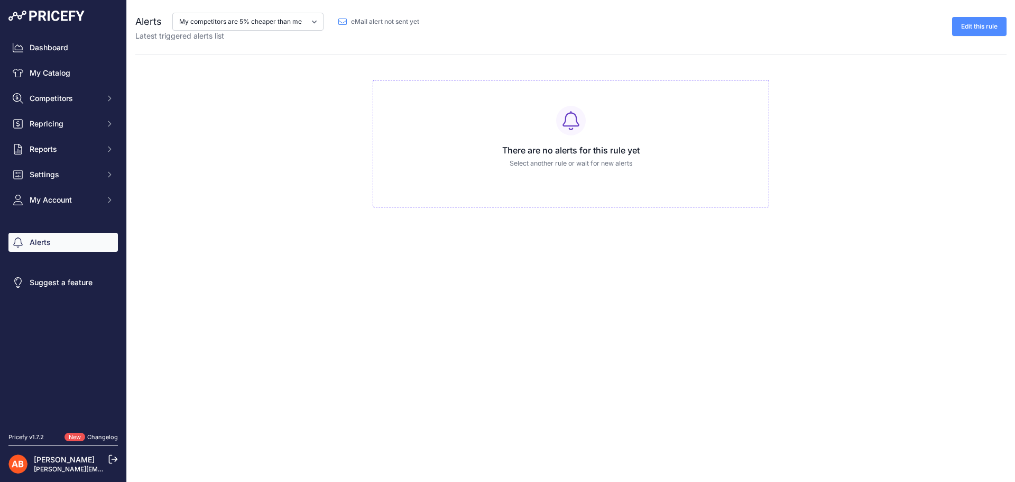
click at [635, 72] on div "Alerts My competitors are 5% cheaper than me eMail alert not sent yet Latest tr…" at bounding box center [571, 103] width 888 height 207
click at [240, 19] on select "My competitors are 5% cheaper than me" at bounding box center [247, 22] width 151 height 18
click at [303, 21] on select "My competitors are 5% cheaper than me" at bounding box center [247, 22] width 151 height 18
click at [992, 24] on link "Edit this rule" at bounding box center [979, 26] width 54 height 19
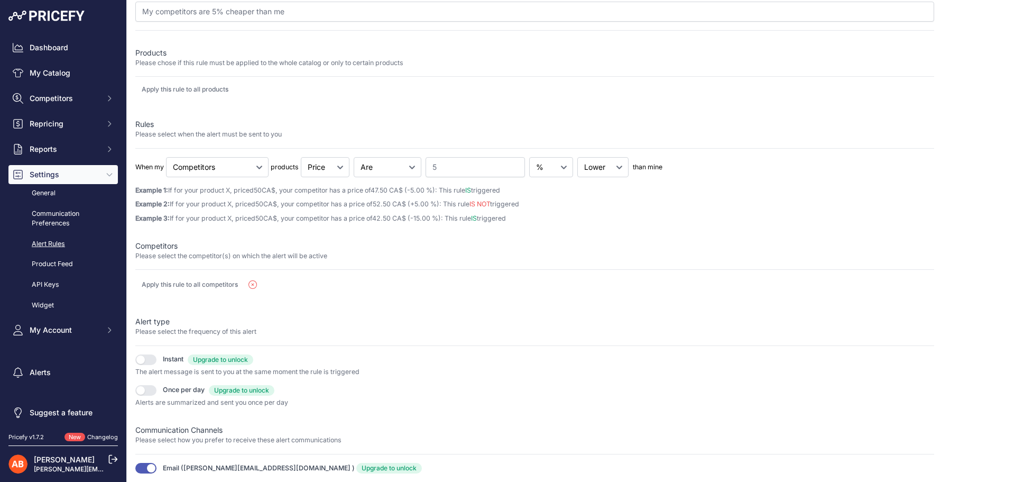
scroll to position [102, 0]
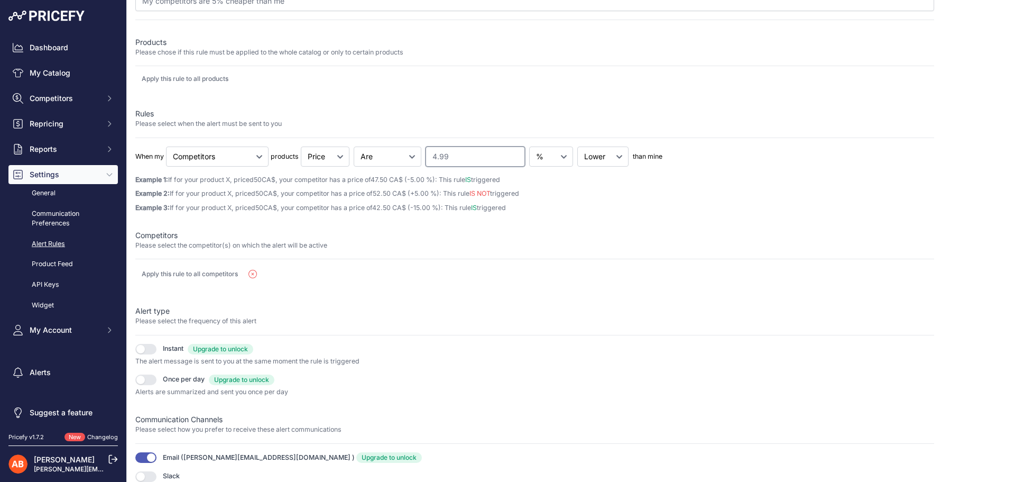
click at [506, 161] on input "4.99" at bounding box center [474, 156] width 99 height 20
click at [506, 161] on input "4.98" at bounding box center [474, 156] width 99 height 20
click at [506, 161] on input "4.97" at bounding box center [474, 156] width 99 height 20
click at [506, 154] on input "4.98" at bounding box center [474, 156] width 99 height 20
click at [507, 154] on input "4.99" at bounding box center [474, 156] width 99 height 20
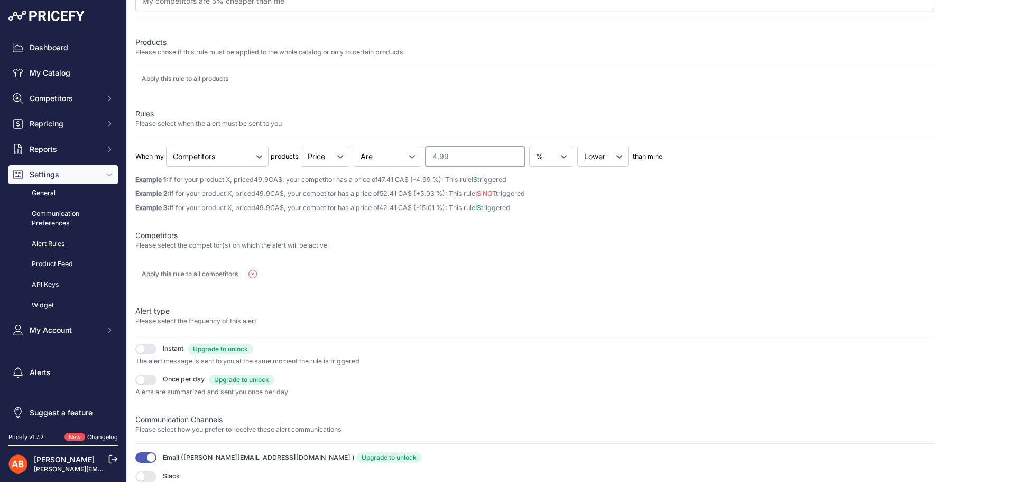
drag, startPoint x: 473, startPoint y: 156, endPoint x: 418, endPoint y: 155, distance: 55.5
click at [418, 155] on div "When my Cheapest Competitor Highest Competitor Competitors products Price" at bounding box center [534, 156] width 799 height 20
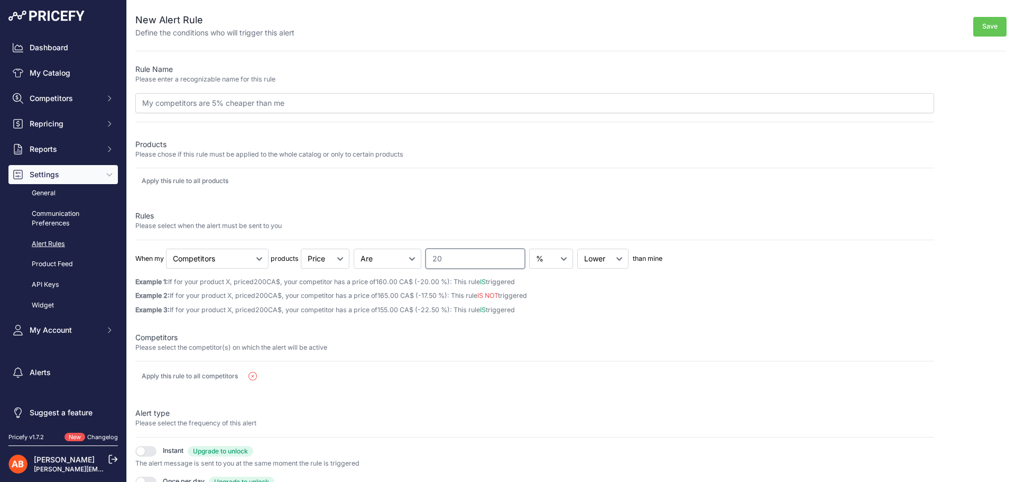
type input "20"
click at [983, 22] on button "Save" at bounding box center [989, 27] width 33 height 20
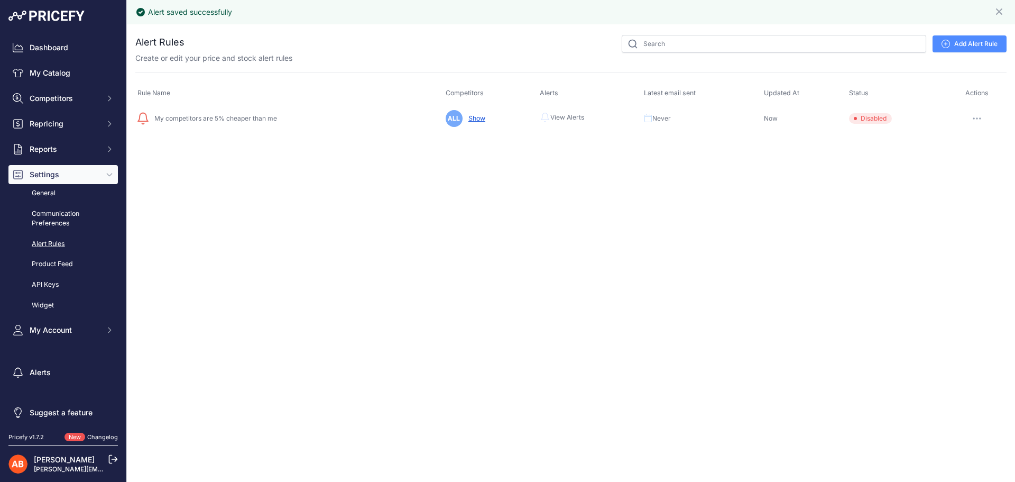
drag, startPoint x: 252, startPoint y: 122, endPoint x: 285, endPoint y: 120, distance: 33.4
click at [252, 121] on div "My competitors are 5% cheaper than me" at bounding box center [289, 118] width 304 height 13
click at [877, 119] on span "Disabled" at bounding box center [870, 118] width 43 height 11
click at [974, 118] on icon "button" at bounding box center [974, 118] width 1 height 1
click at [967, 174] on button "Enable" at bounding box center [971, 174] width 68 height 17
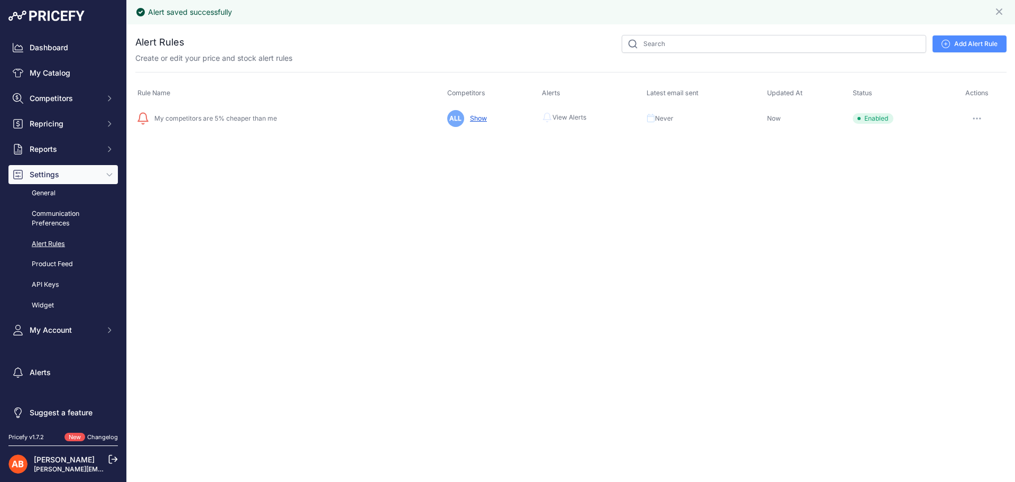
click at [237, 124] on div "My competitors are 5% cheaper than me" at bounding box center [289, 118] width 305 height 13
click at [474, 113] on td "ALL Show" at bounding box center [492, 119] width 95 height 26
click at [477, 118] on link "Show" at bounding box center [476, 118] width 21 height 8
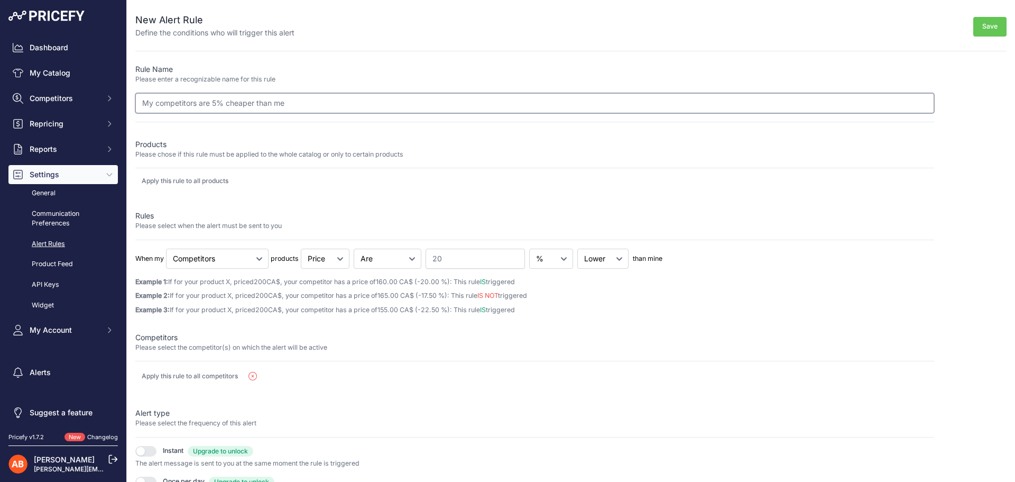
click at [213, 102] on input "My competitors are 5% cheaper than me" at bounding box center [534, 103] width 799 height 20
click at [216, 104] on input "My competitors are 5% cheaper than me" at bounding box center [534, 103] width 799 height 20
type input "My competitors are 20% cheaper than me"
click at [980, 27] on button "Save" at bounding box center [989, 27] width 33 height 20
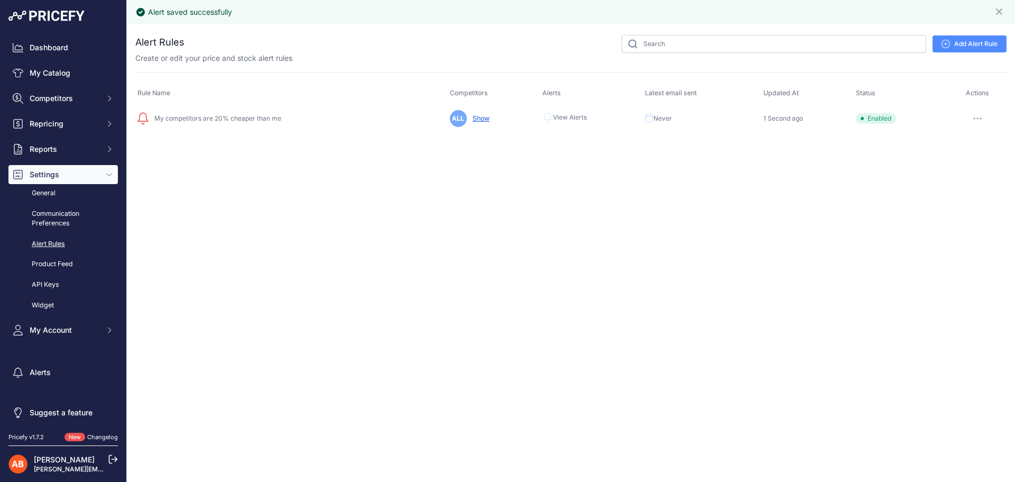
click at [978, 118] on icon "button" at bounding box center [977, 118] width 1 height 1
click at [967, 153] on link "Show Alerts" at bounding box center [971, 157] width 68 height 17
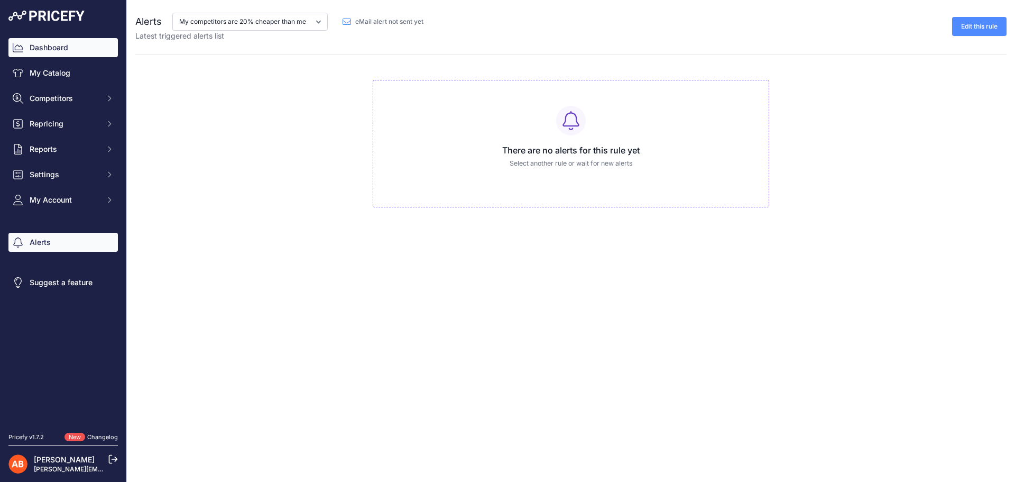
click at [51, 43] on link "Dashboard" at bounding box center [62, 47] width 109 height 19
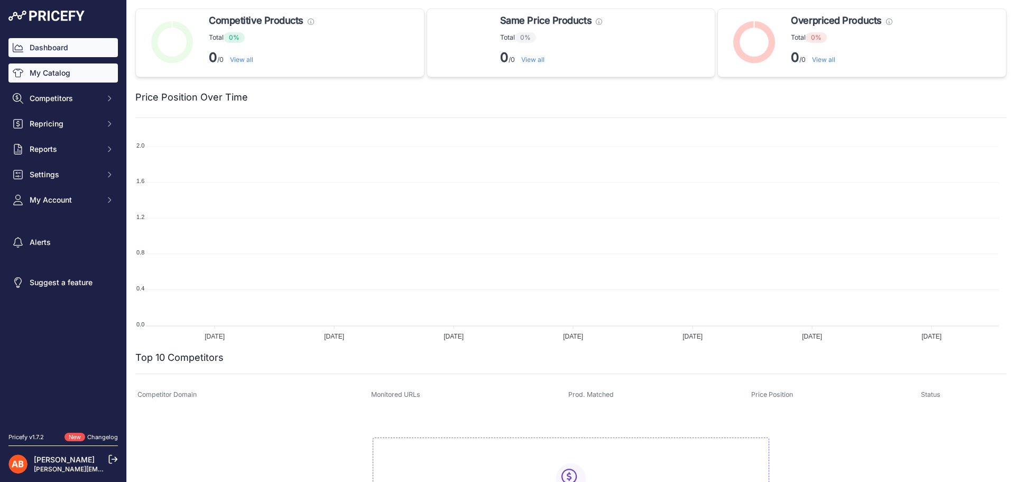
click at [61, 75] on link "My Catalog" at bounding box center [62, 72] width 109 height 19
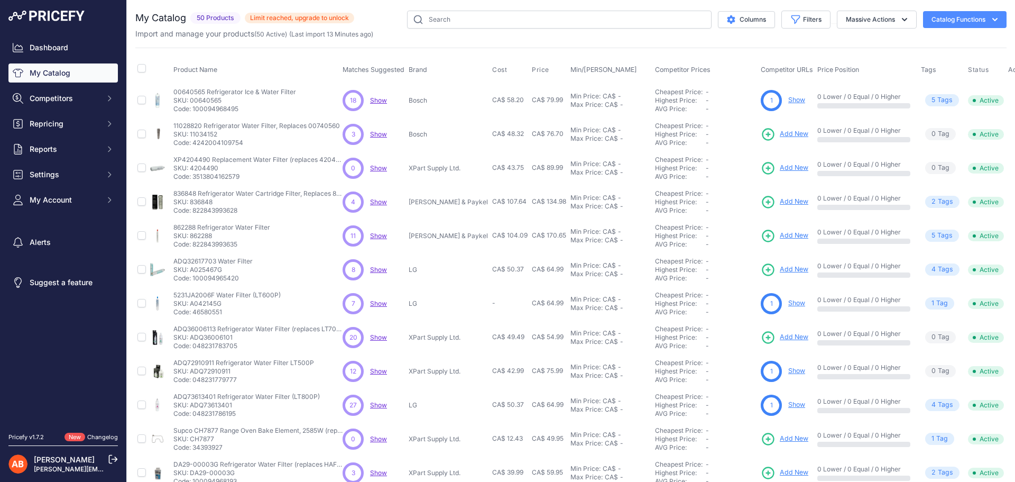
click at [298, 13] on span "Limit reached, upgrade to unlock" at bounding box center [299, 18] width 109 height 11
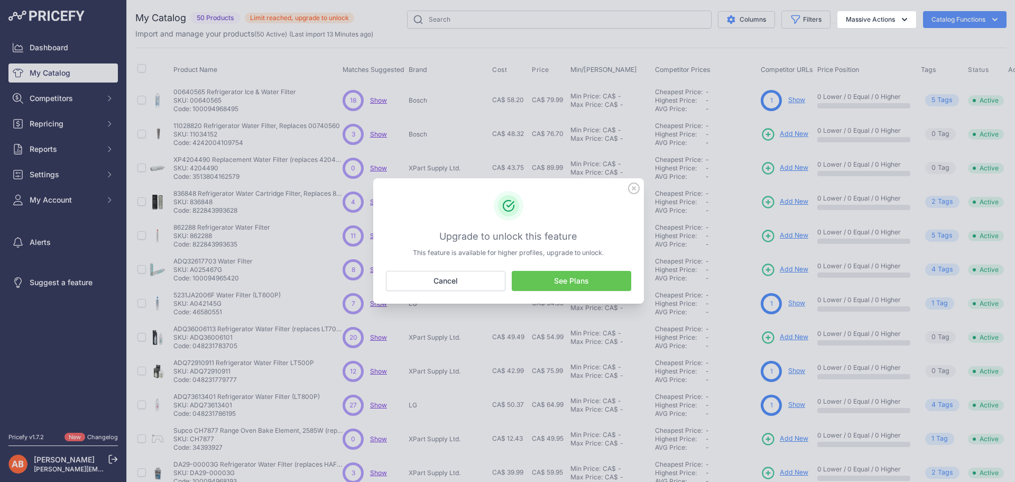
click at [581, 282] on link "See Plans" at bounding box center [571, 281] width 119 height 20
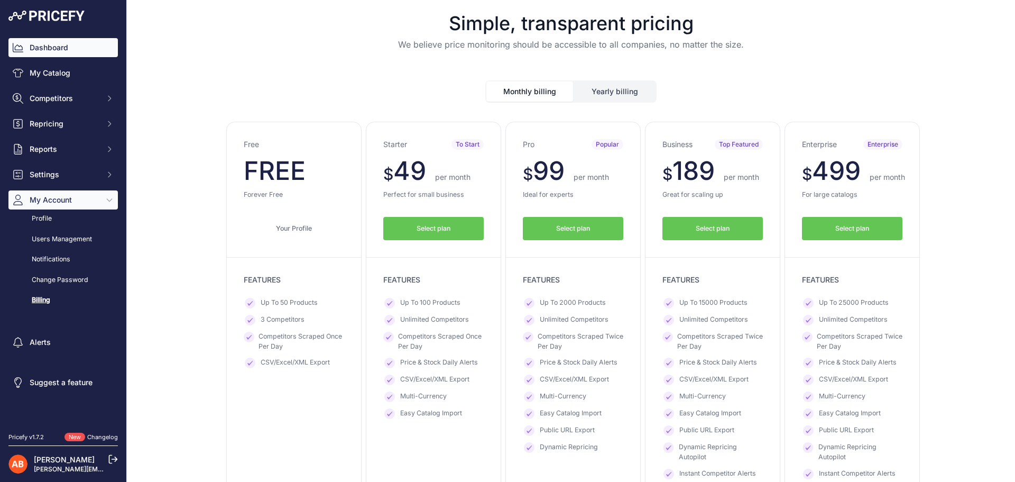
click at [64, 45] on link "Dashboard" at bounding box center [62, 47] width 109 height 19
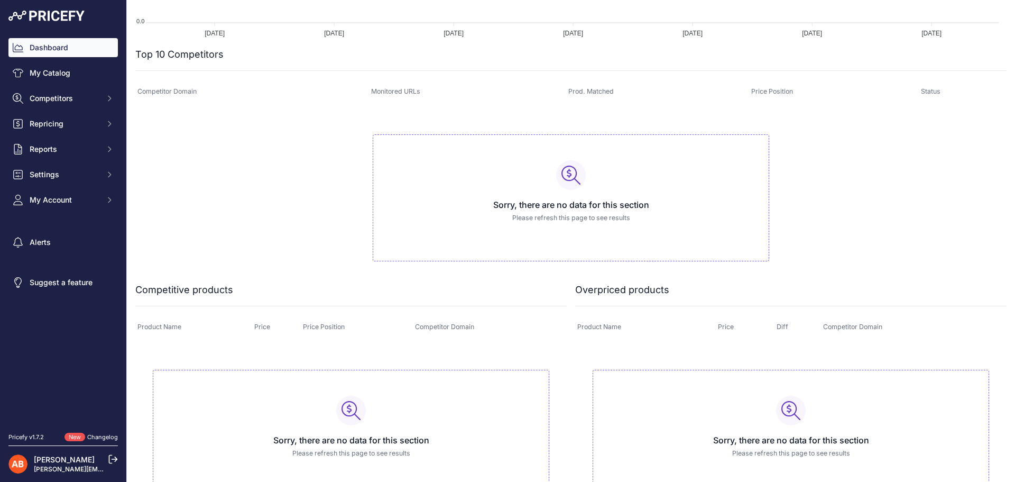
scroll to position [339, 0]
